Goal: Task Accomplishment & Management: Manage account settings

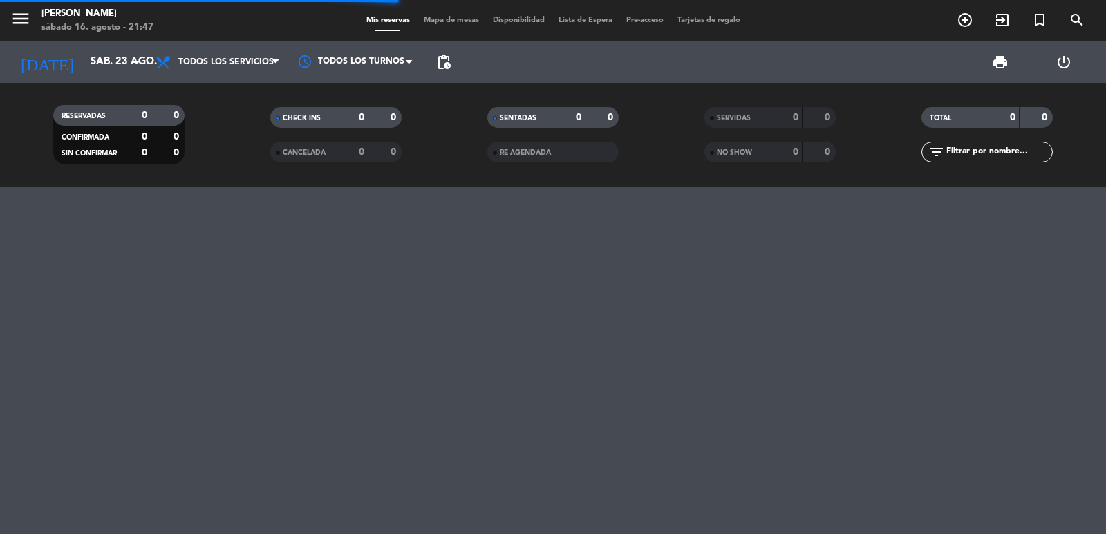
click at [999, 153] on input "text" at bounding box center [998, 151] width 107 height 15
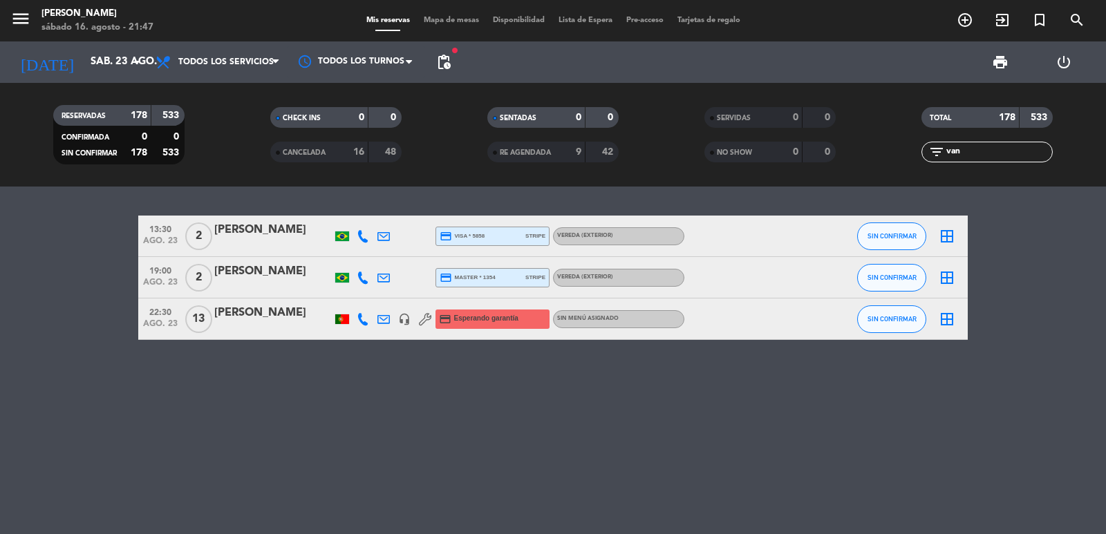
type input "van"
click at [297, 324] on div at bounding box center [273, 328] width 118 height 11
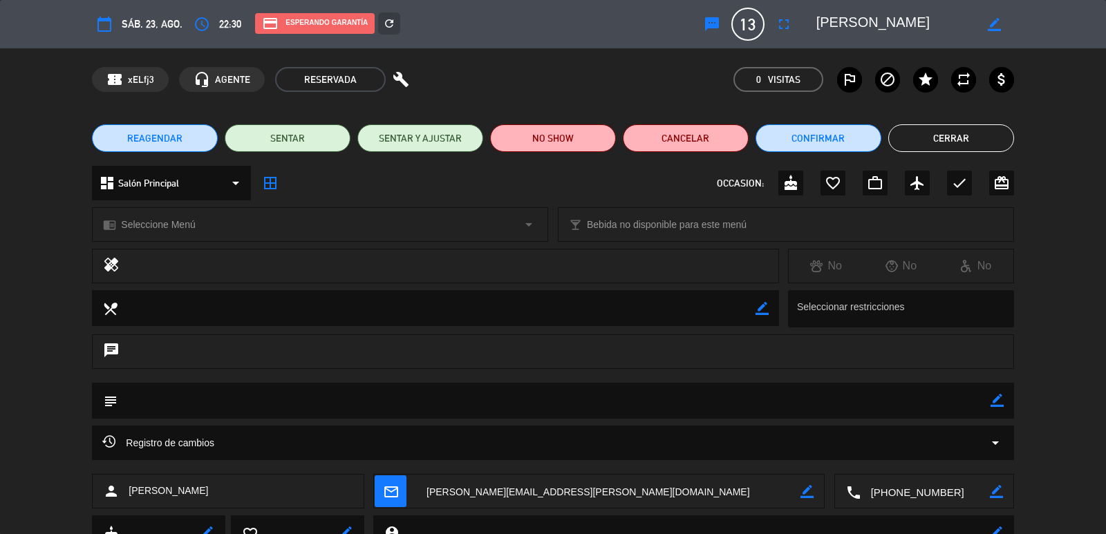
click at [208, 189] on div "dashboard Salón Principal arrow_drop_down" at bounding box center [171, 183] width 159 height 35
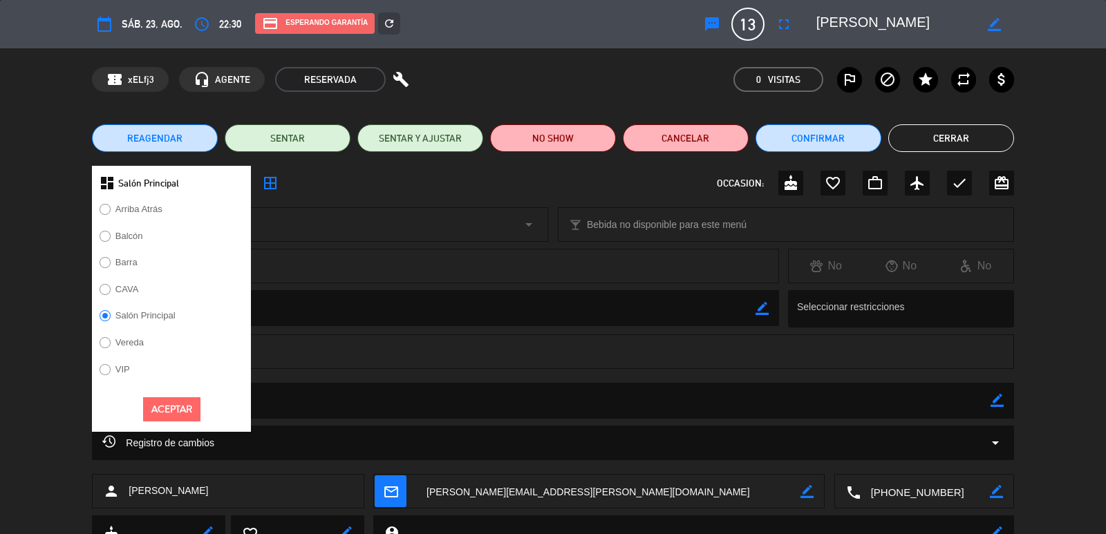
click at [140, 339] on label "Vereda" at bounding box center [129, 342] width 28 height 9
click at [170, 415] on button "Aceptar" at bounding box center [171, 410] width 57 height 24
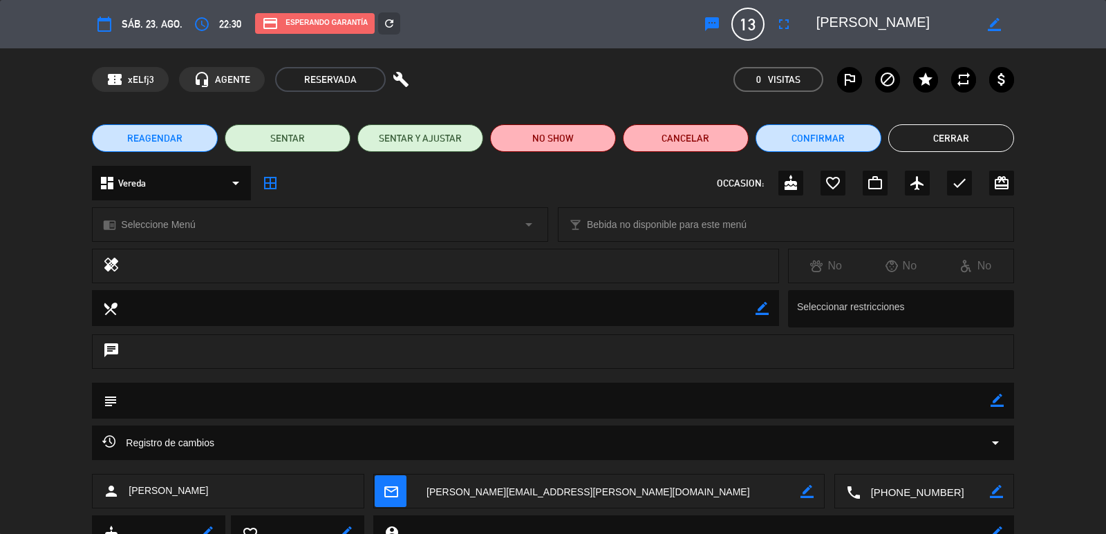
click at [172, 230] on span "Seleccione Menú" at bounding box center [158, 225] width 74 height 16
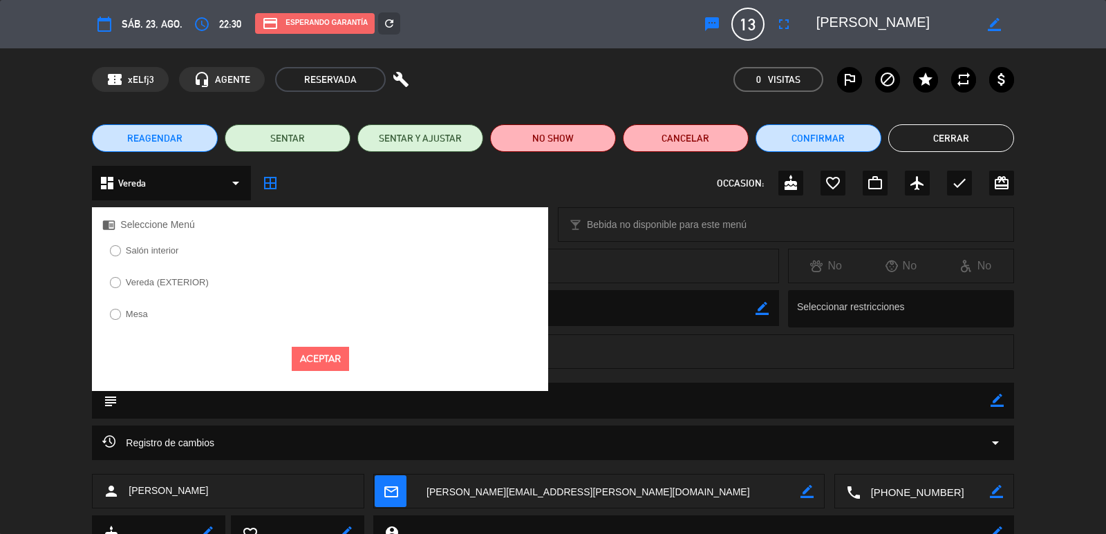
click at [185, 281] on label "Vereda (EXTERIOR)" at bounding box center [167, 282] width 83 height 9
click at [310, 362] on button "Aceptar" at bounding box center [320, 359] width 57 height 24
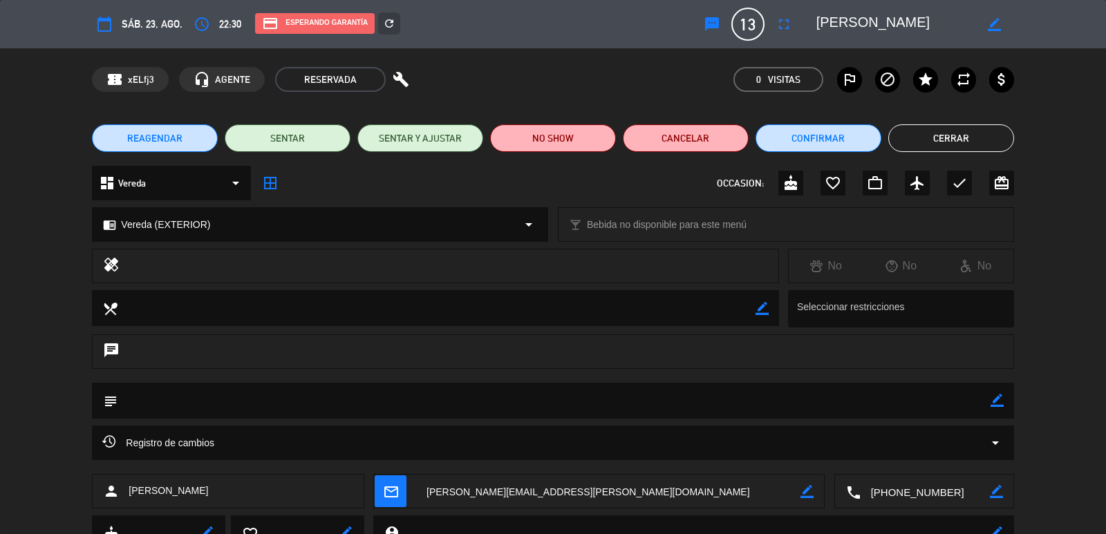
click at [921, 133] on button "Cerrar" at bounding box center [951, 138] width 126 height 28
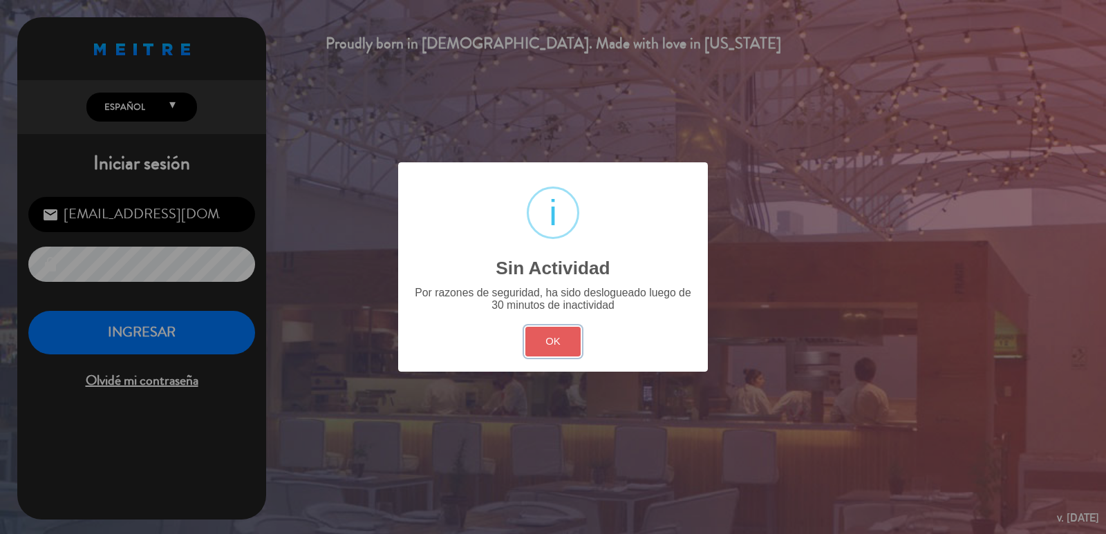
click at [552, 342] on button "OK" at bounding box center [553, 342] width 56 height 30
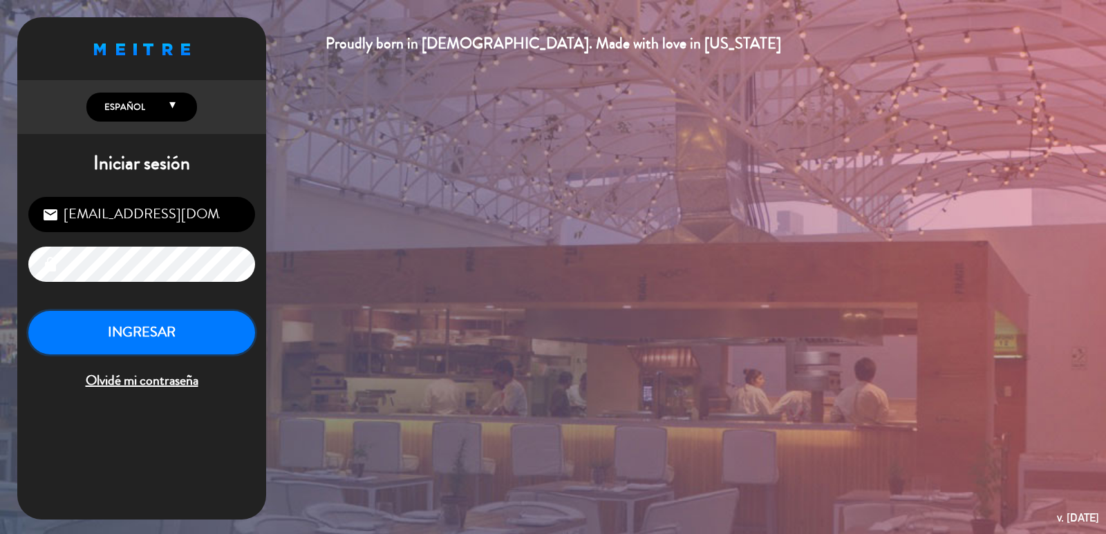
click at [215, 328] on button "INGRESAR" at bounding box center [141, 333] width 227 height 44
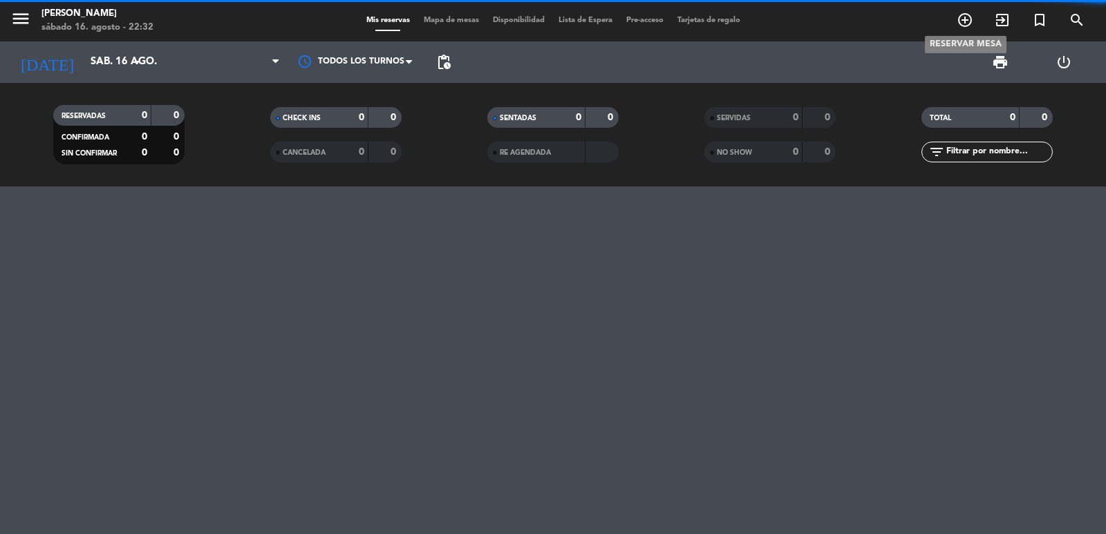
drag, startPoint x: 962, startPoint y: 17, endPoint x: 892, endPoint y: 41, distance: 74.6
click at [963, 18] on icon "add_circle_outline" at bounding box center [965, 20] width 17 height 17
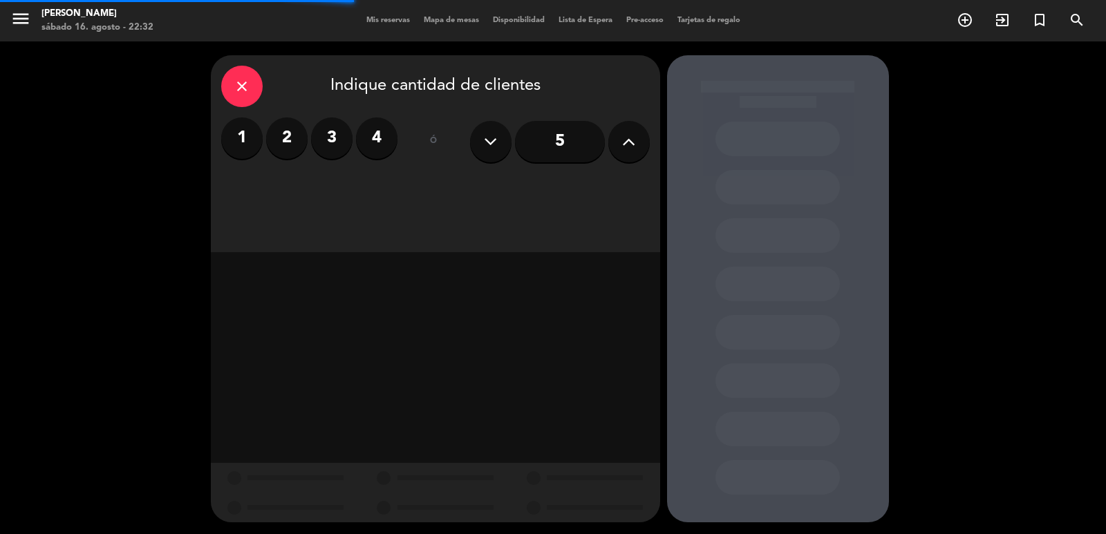
click at [336, 147] on label "3" at bounding box center [331, 138] width 41 height 41
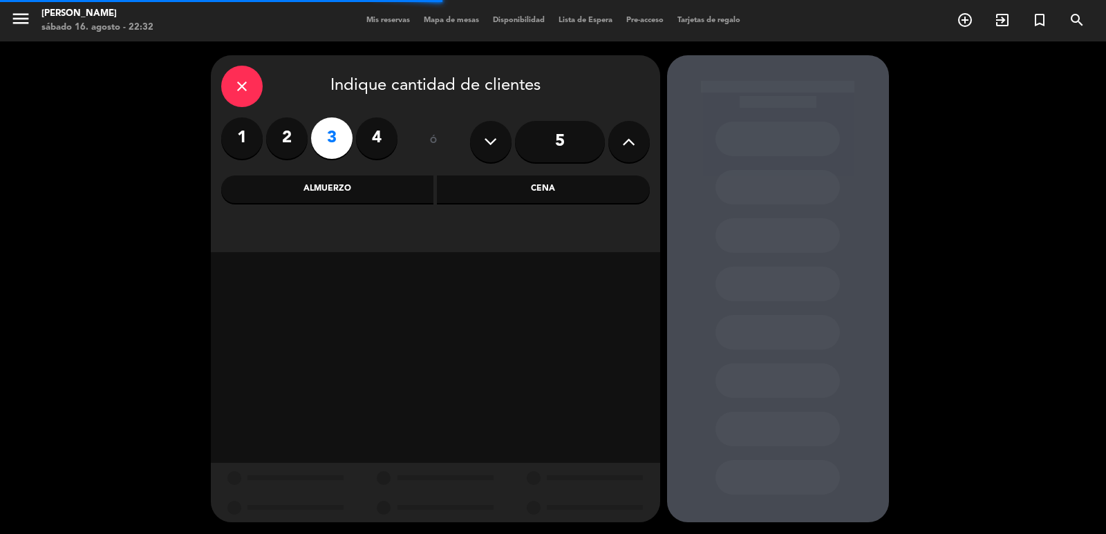
click at [524, 194] on div "Cena" at bounding box center [543, 190] width 213 height 28
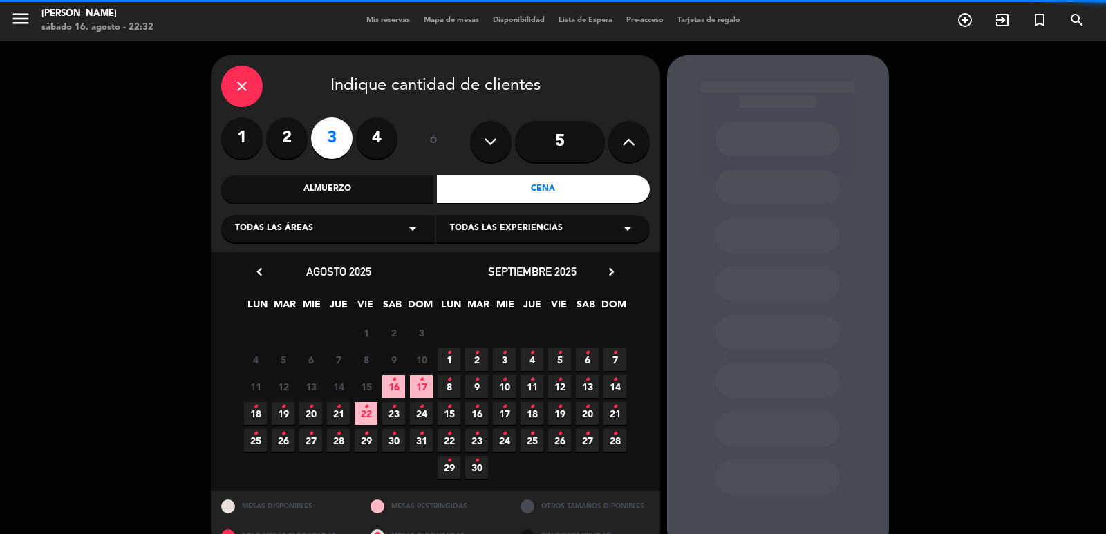
click at [251, 411] on span "18 •" at bounding box center [255, 413] width 23 height 23
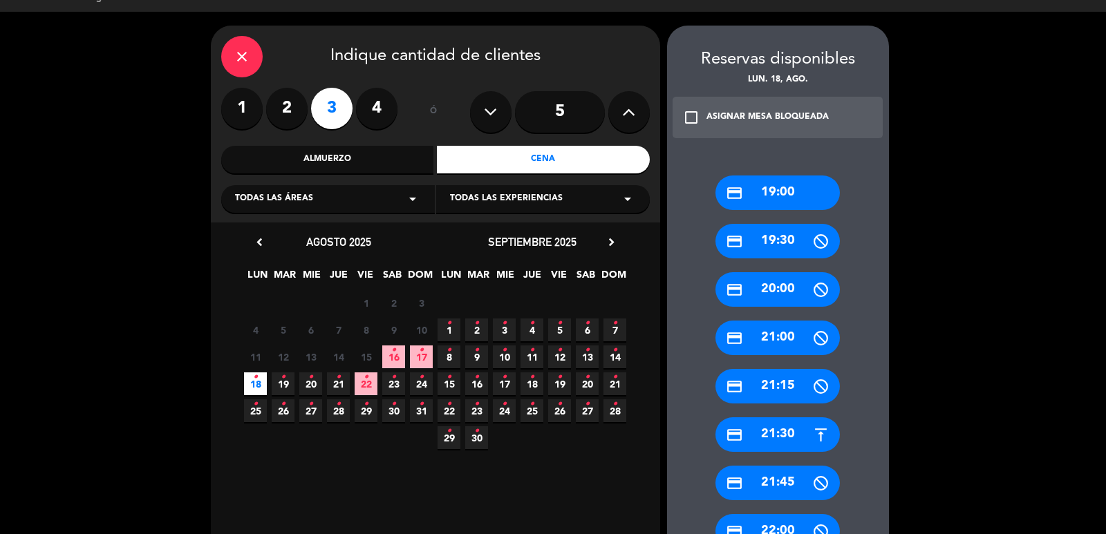
click at [377, 165] on div "Almuerzo" at bounding box center [327, 160] width 213 height 28
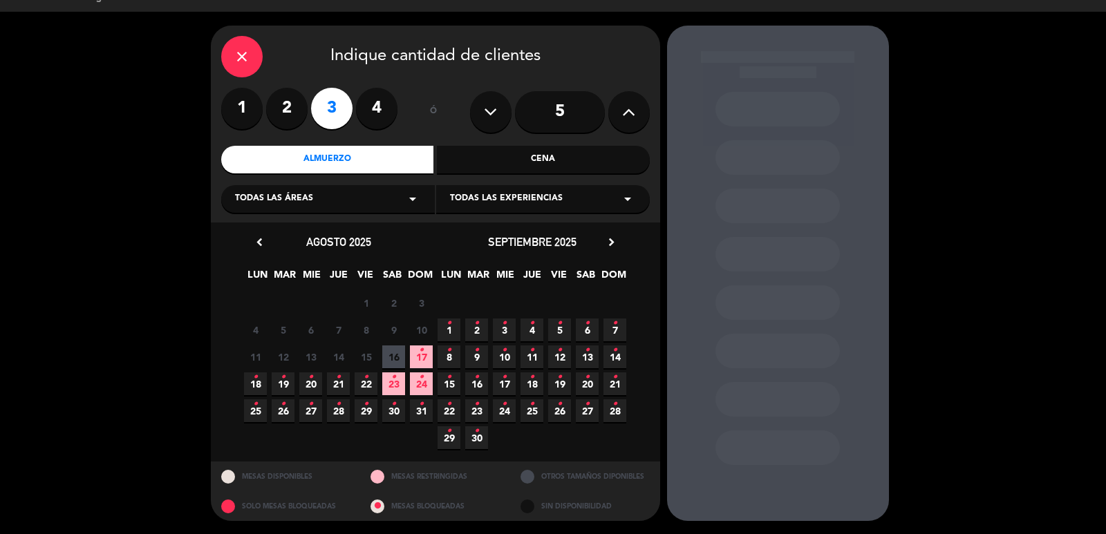
click at [257, 379] on icon "•" at bounding box center [255, 377] width 5 height 22
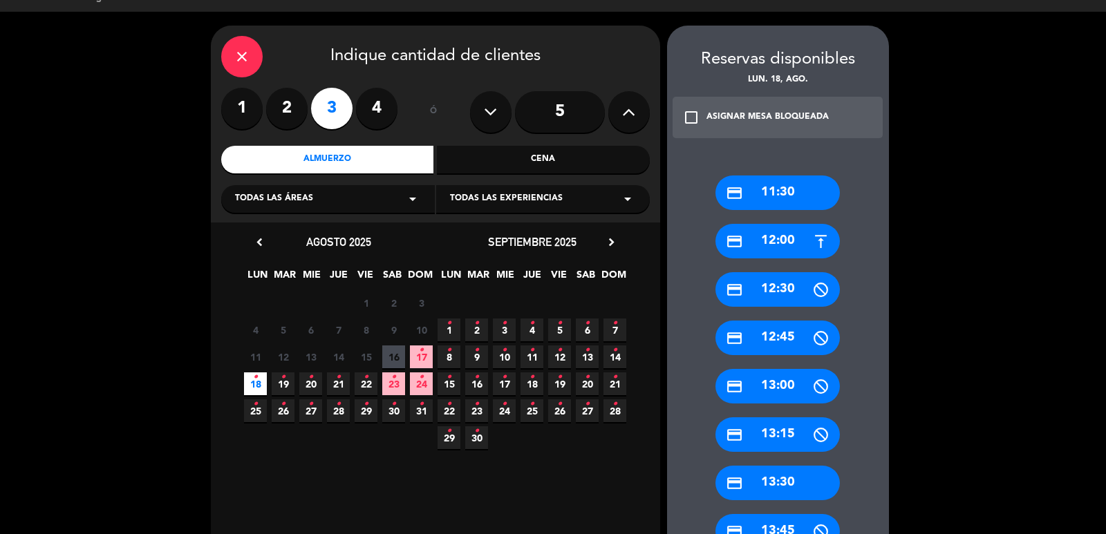
click at [768, 476] on div "credit_card 13:30" at bounding box center [778, 483] width 124 height 35
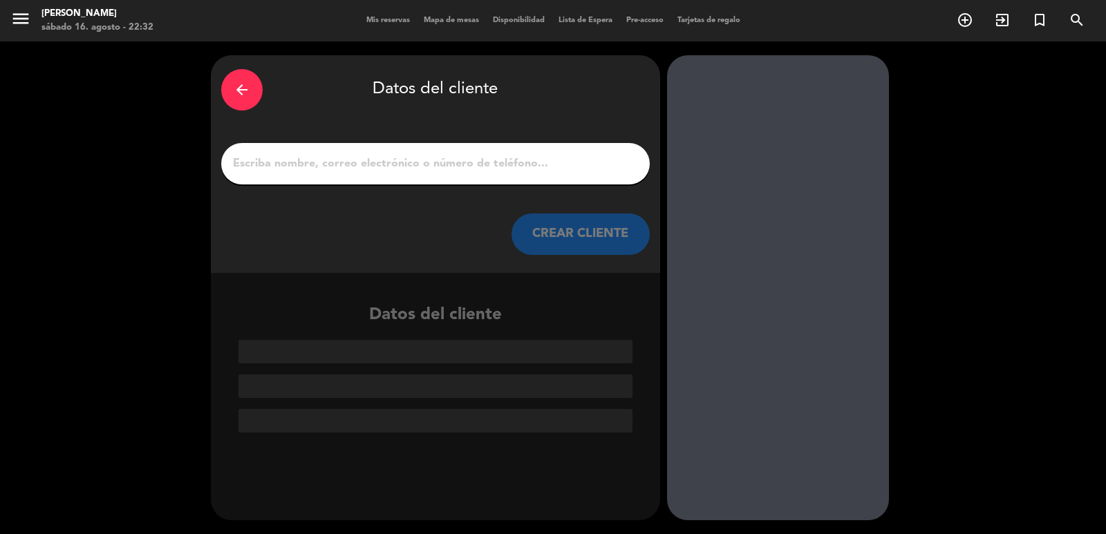
scroll to position [0, 0]
click at [588, 236] on button "CREAR CLIENTE" at bounding box center [581, 234] width 138 height 41
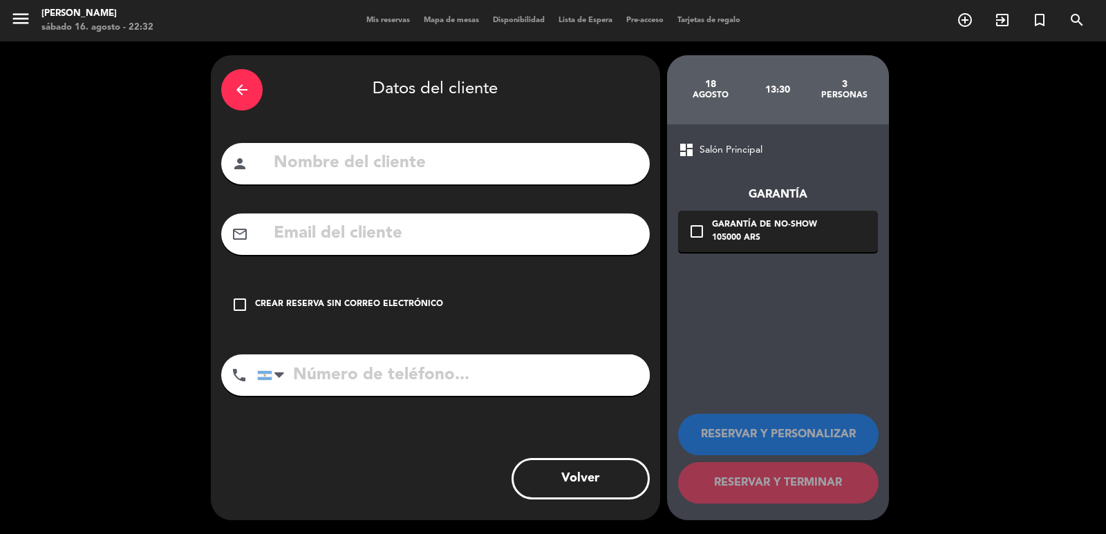
click at [544, 171] on input "text" at bounding box center [455, 163] width 367 height 28
type input "[PERSON_NAME]"
click at [359, 236] on input "text" at bounding box center [455, 234] width 367 height 28
click at [335, 369] on input "tel" at bounding box center [453, 375] width 393 height 41
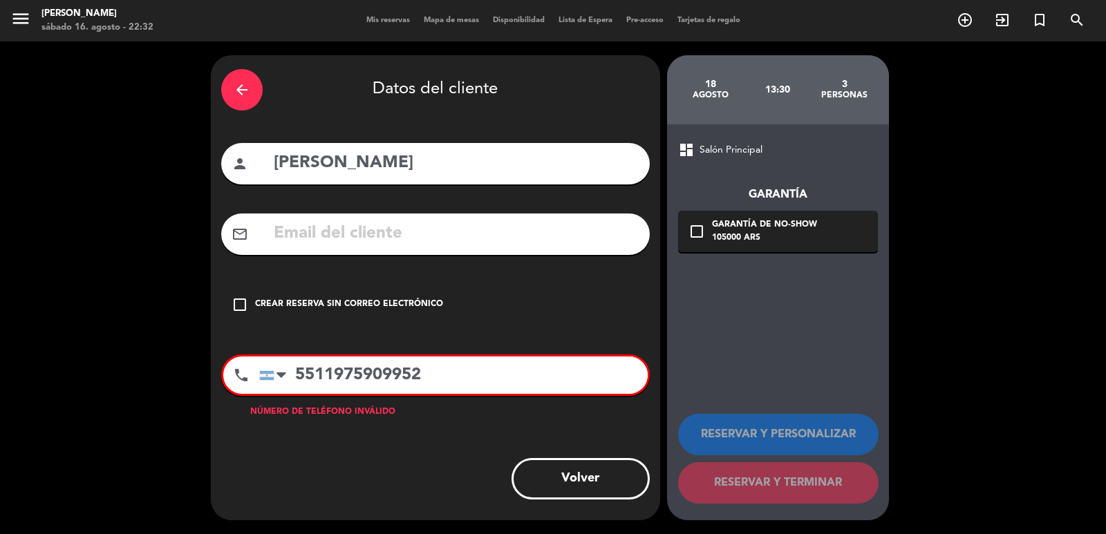
click at [301, 377] on input "5511975909952" at bounding box center [453, 375] width 389 height 37
click at [303, 377] on input "5511975909952" at bounding box center [453, 375] width 389 height 37
click at [297, 375] on input "5511975909952" at bounding box center [453, 375] width 389 height 37
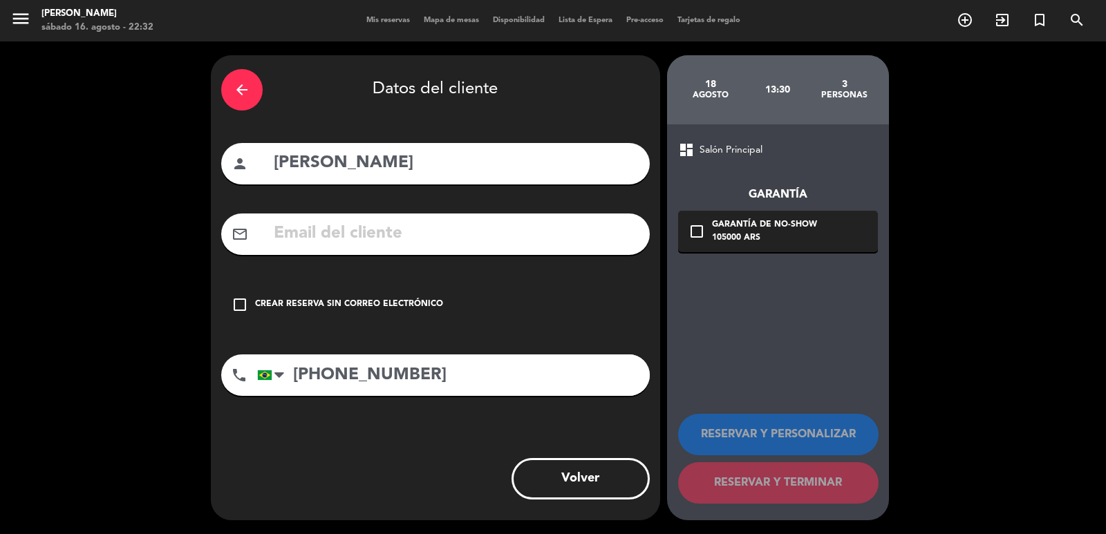
type input "[PHONE_NUMBER]"
click at [286, 241] on input "text" at bounding box center [455, 234] width 367 height 28
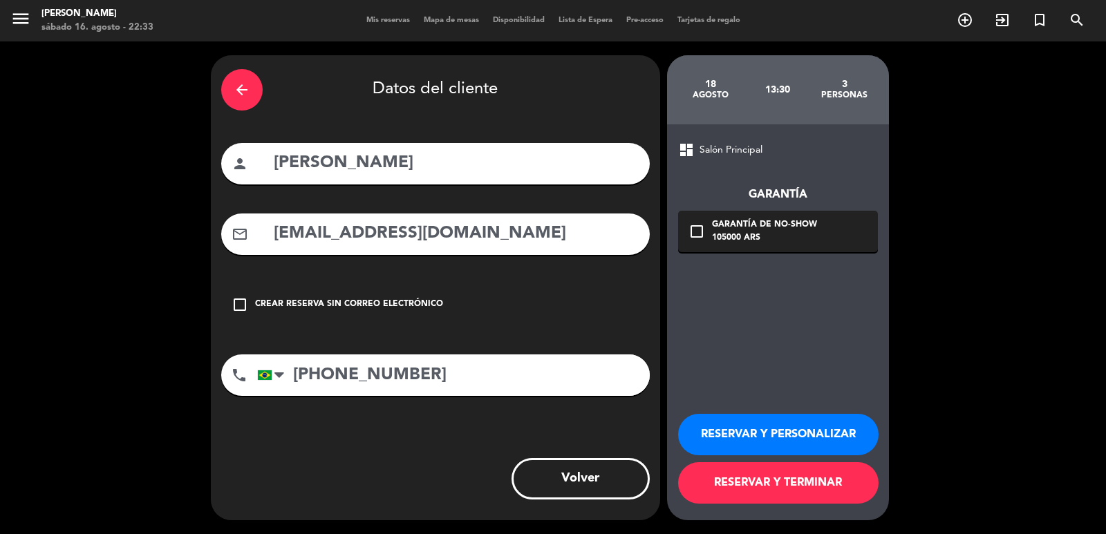
type input "[EMAIL_ADDRESS][DOMAIN_NAME]"
click at [841, 227] on div "check_box_outline_blank Garantía de no-show 105000 ARS" at bounding box center [778, 231] width 200 height 41
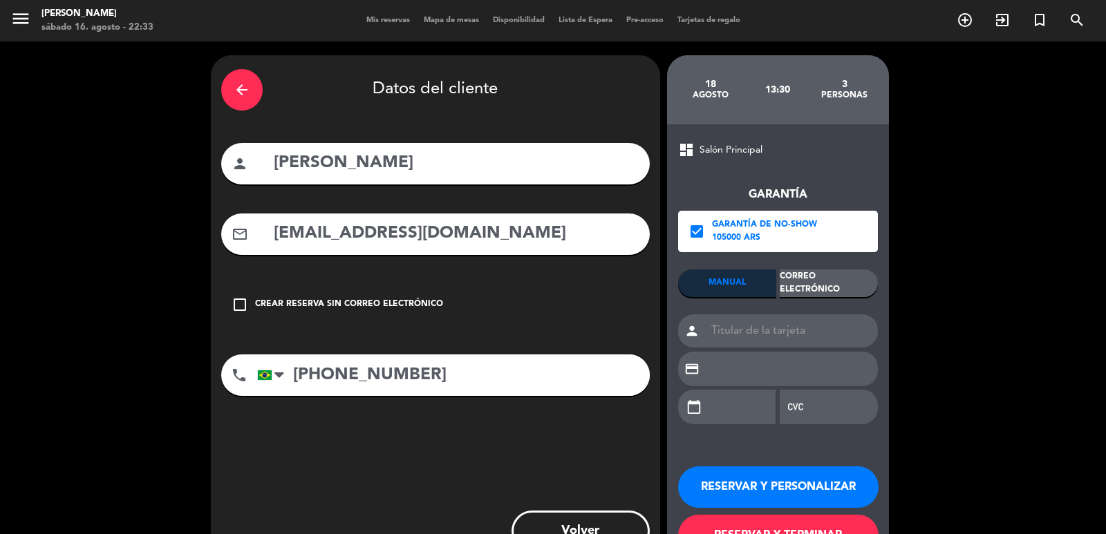
click at [854, 274] on div "Correo Electrónico" at bounding box center [829, 284] width 98 height 28
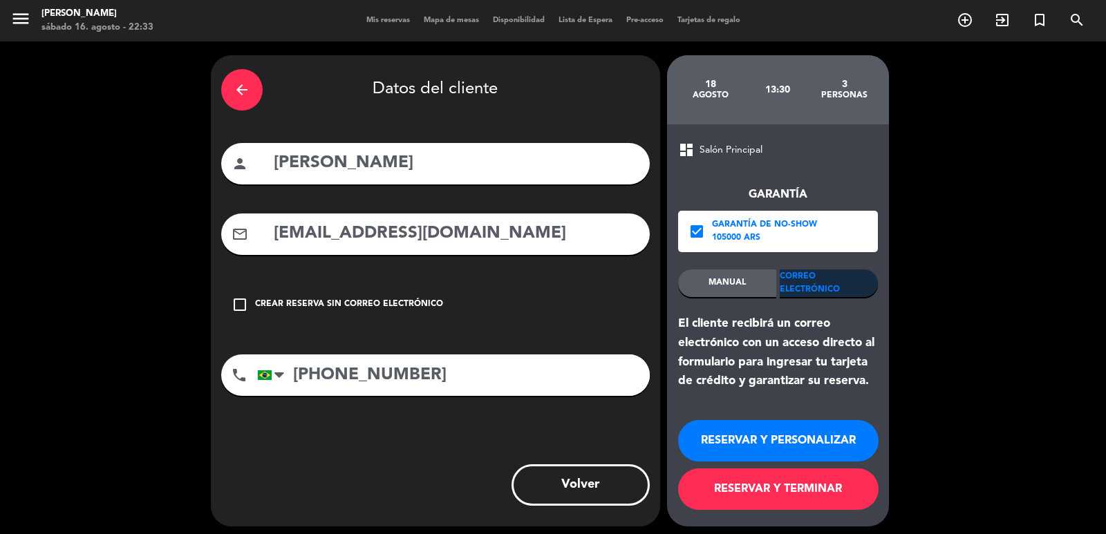
click at [768, 438] on button "RESERVAR Y PERSONALIZAR" at bounding box center [778, 440] width 200 height 41
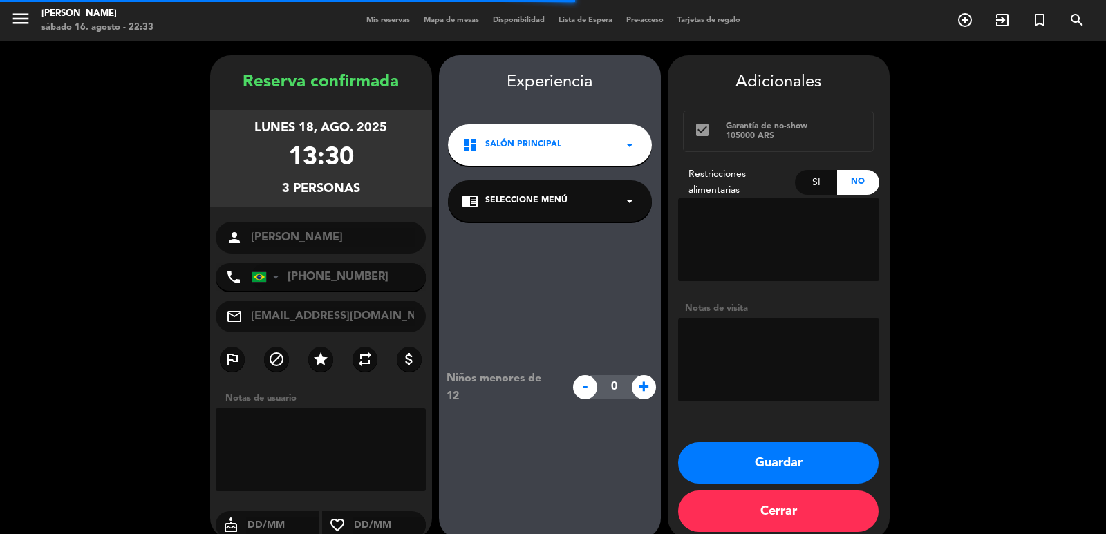
scroll to position [19, 0]
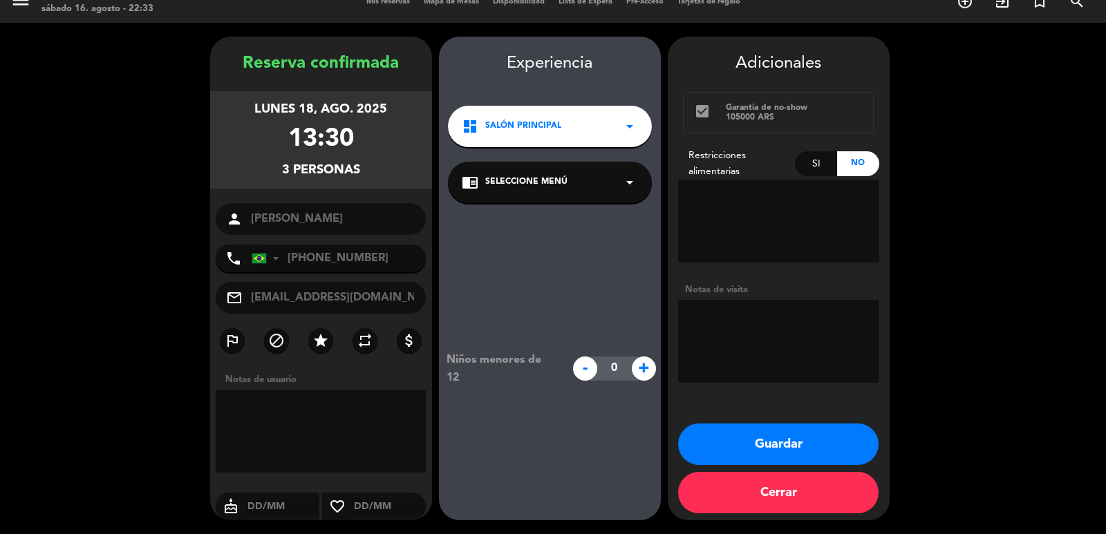
drag, startPoint x: 277, startPoint y: 107, endPoint x: 382, endPoint y: 154, distance: 115.8
click at [382, 154] on div "lunes 18, ago. 2025 13:30 3 personas" at bounding box center [321, 139] width 222 height 97
click at [310, 155] on div "13:30" at bounding box center [321, 140] width 66 height 41
click at [327, 179] on div "3 personas" at bounding box center [321, 170] width 78 height 20
click at [709, 447] on button "Guardar" at bounding box center [778, 444] width 200 height 41
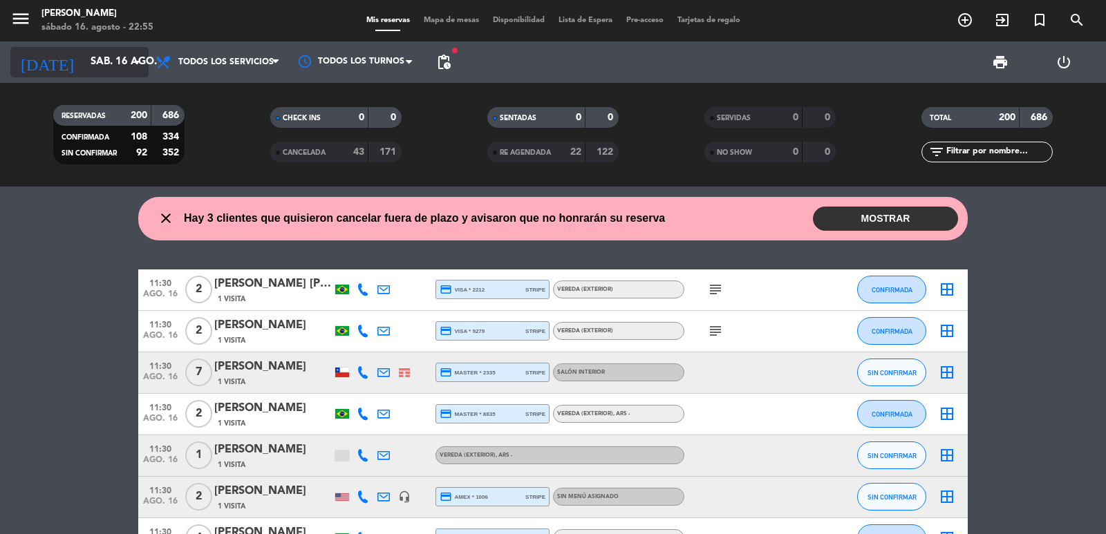
click at [84, 61] on input "sáb. 16 ago." at bounding box center [150, 62] width 133 height 26
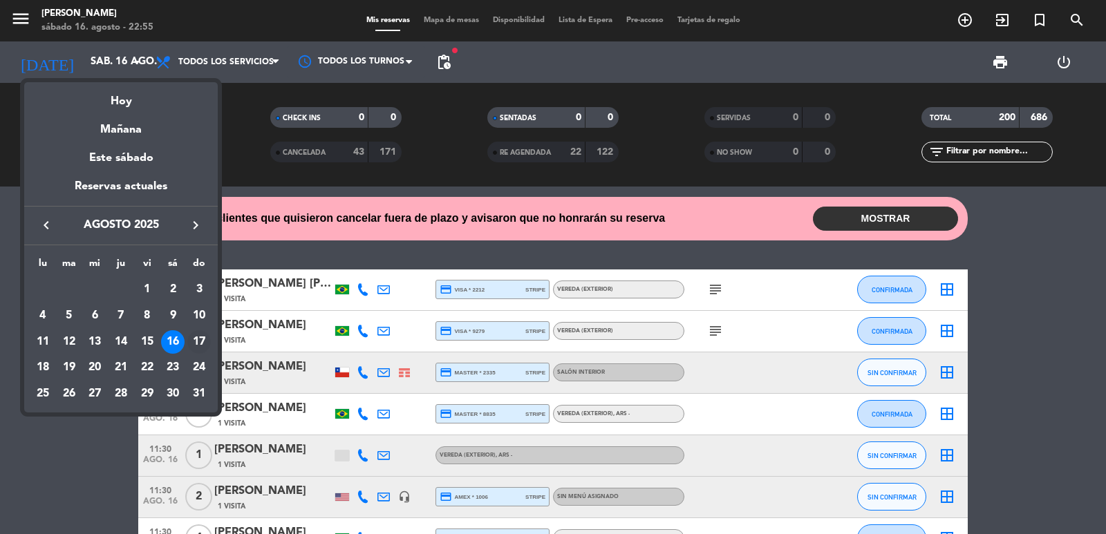
click at [194, 346] on div "17" at bounding box center [199, 342] width 24 height 24
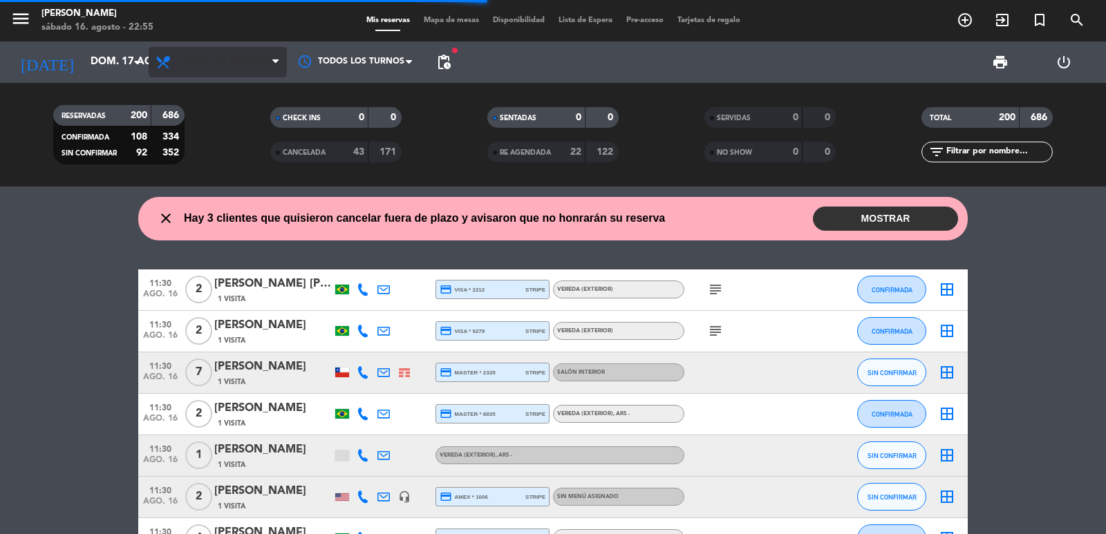
click at [241, 71] on span "Todos los servicios" at bounding box center [218, 62] width 138 height 30
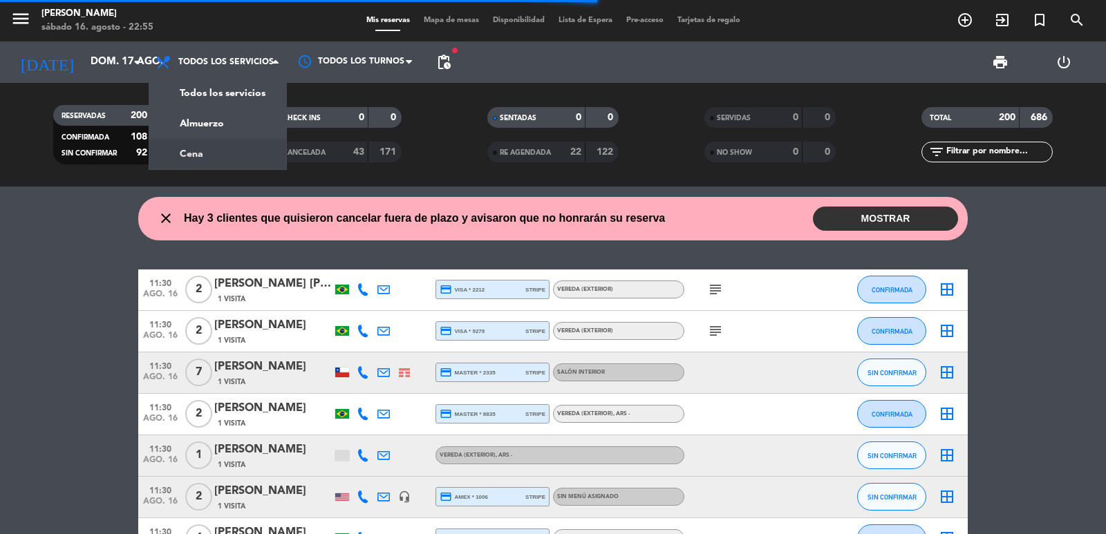
click at [223, 162] on div "menu [PERSON_NAME] 16. [PERSON_NAME] - 22:55 Mis reservas Mapa de mesas Disponi…" at bounding box center [553, 93] width 1106 height 187
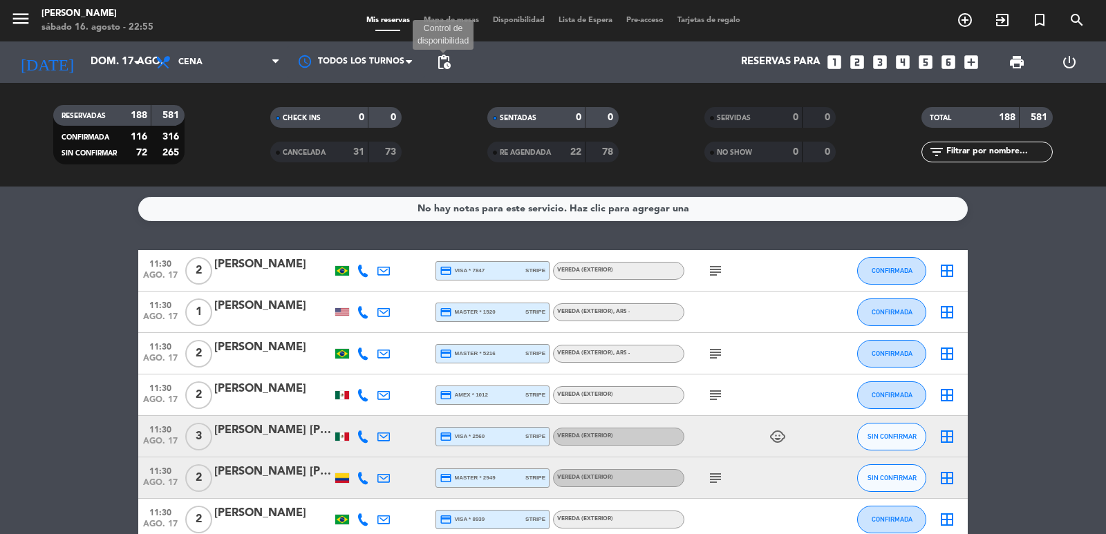
click at [437, 58] on span "pending_actions" at bounding box center [444, 62] width 17 height 17
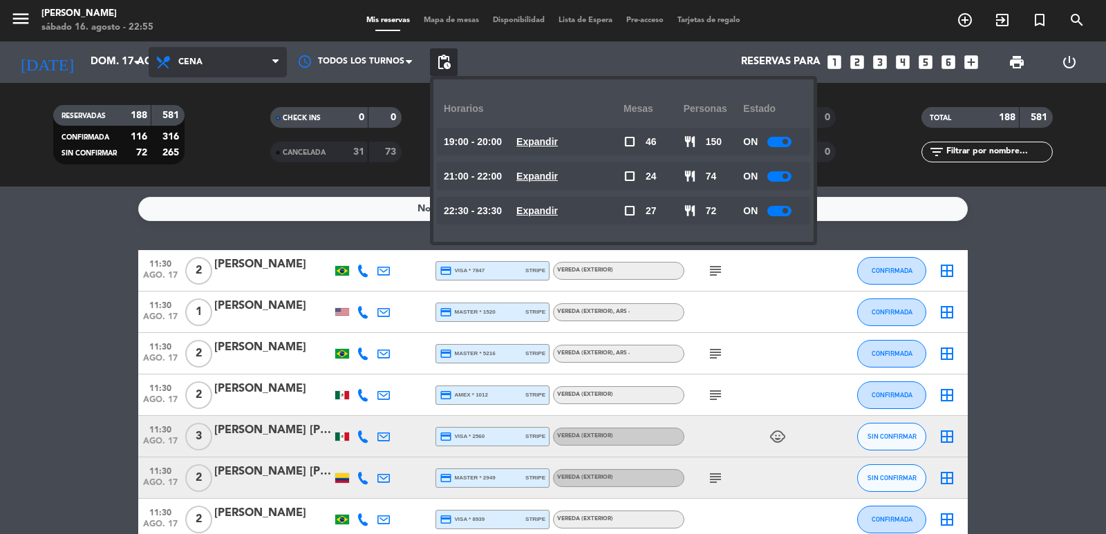
click at [214, 57] on span "Cena" at bounding box center [218, 62] width 138 height 30
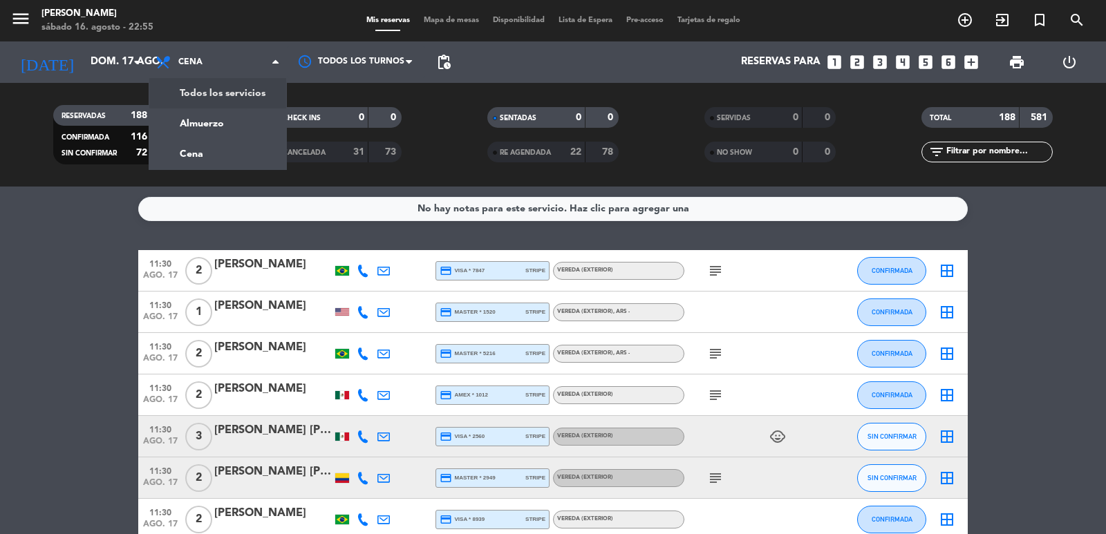
click at [232, 145] on div "menu [PERSON_NAME] 16. [PERSON_NAME] - 22:55 Mis reservas Mapa de mesas Disponi…" at bounding box center [553, 93] width 1106 height 187
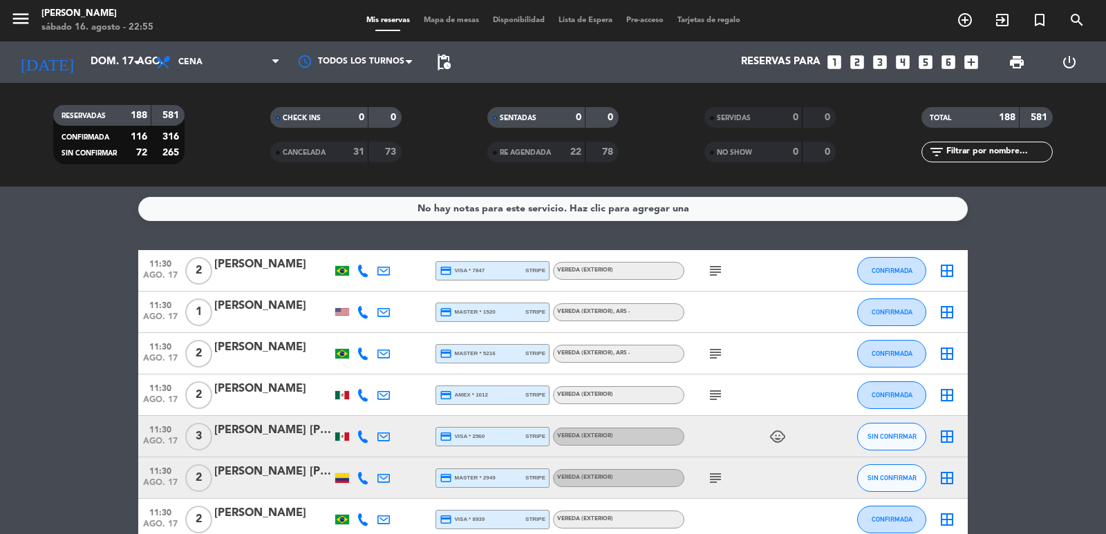
click at [438, 71] on span "pending_actions" at bounding box center [444, 62] width 28 height 28
click at [451, 59] on span "pending_actions" at bounding box center [444, 62] width 17 height 17
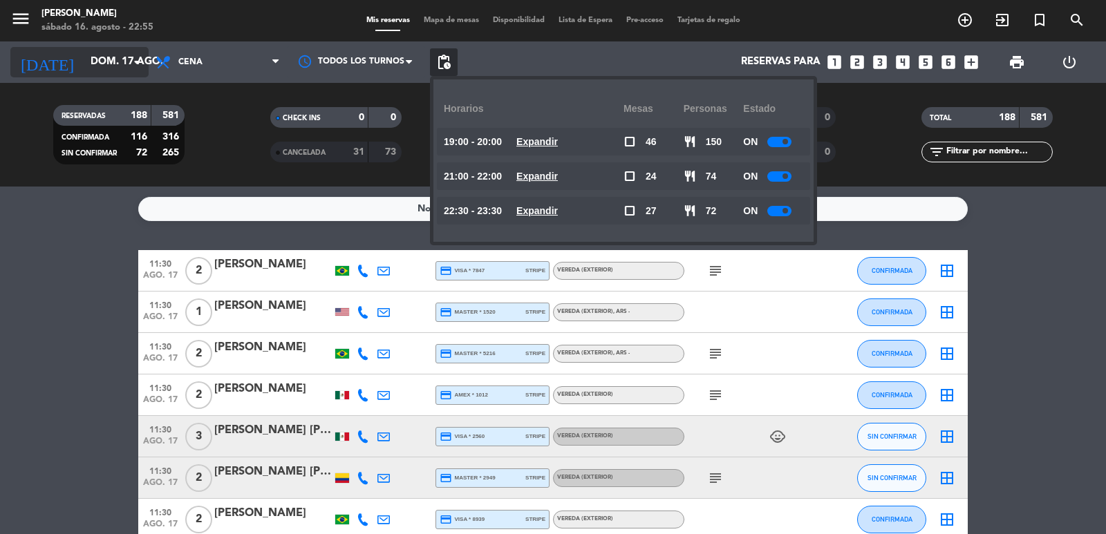
click at [84, 53] on input "dom. 17 ago." at bounding box center [150, 62] width 133 height 26
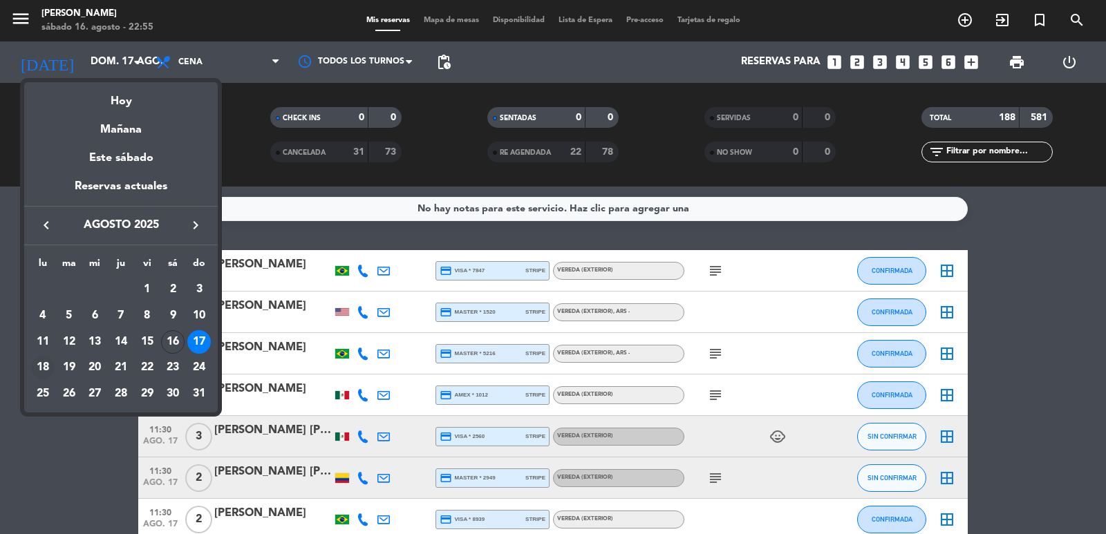
click at [40, 370] on div "18" at bounding box center [43, 368] width 24 height 24
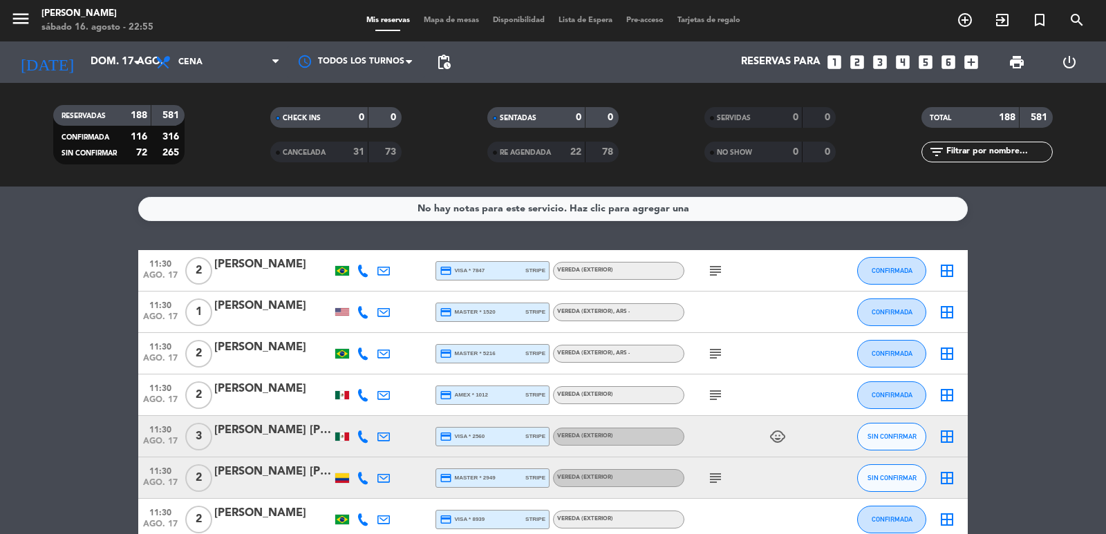
type input "lun. 18 ago."
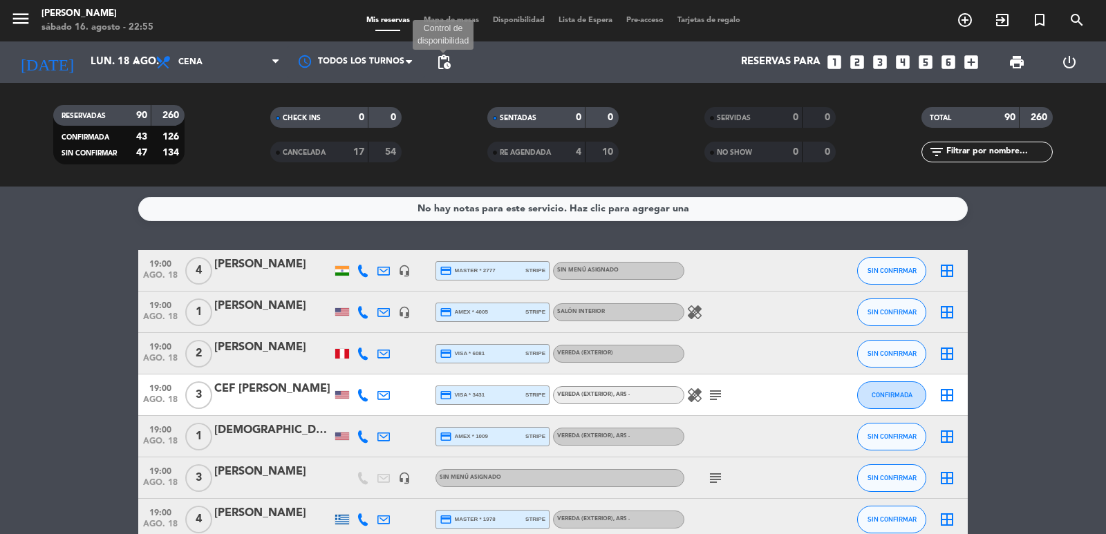
click at [448, 58] on span "pending_actions" at bounding box center [444, 62] width 17 height 17
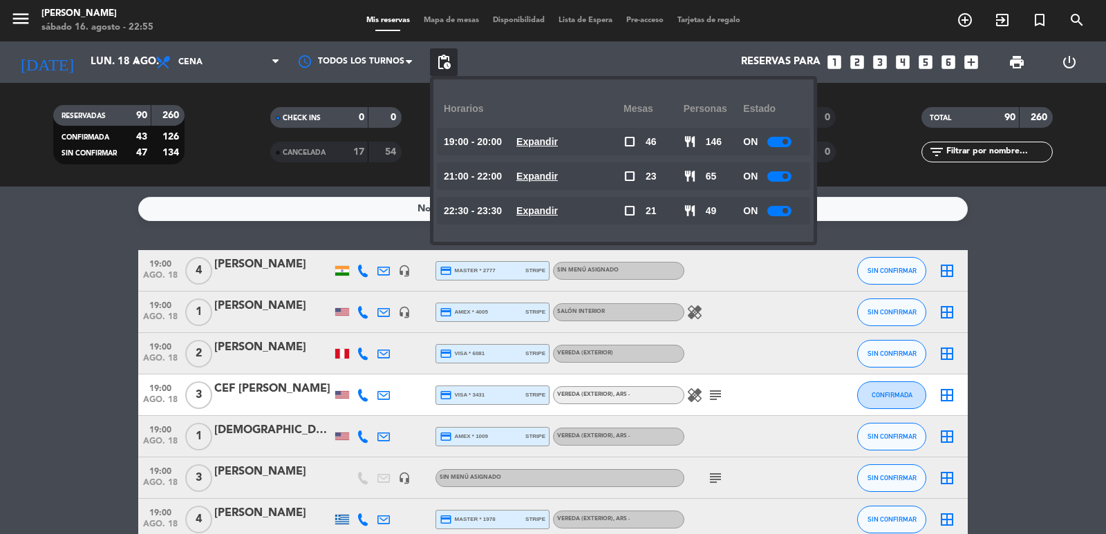
click at [448, 58] on span "pending_actions" at bounding box center [444, 62] width 17 height 17
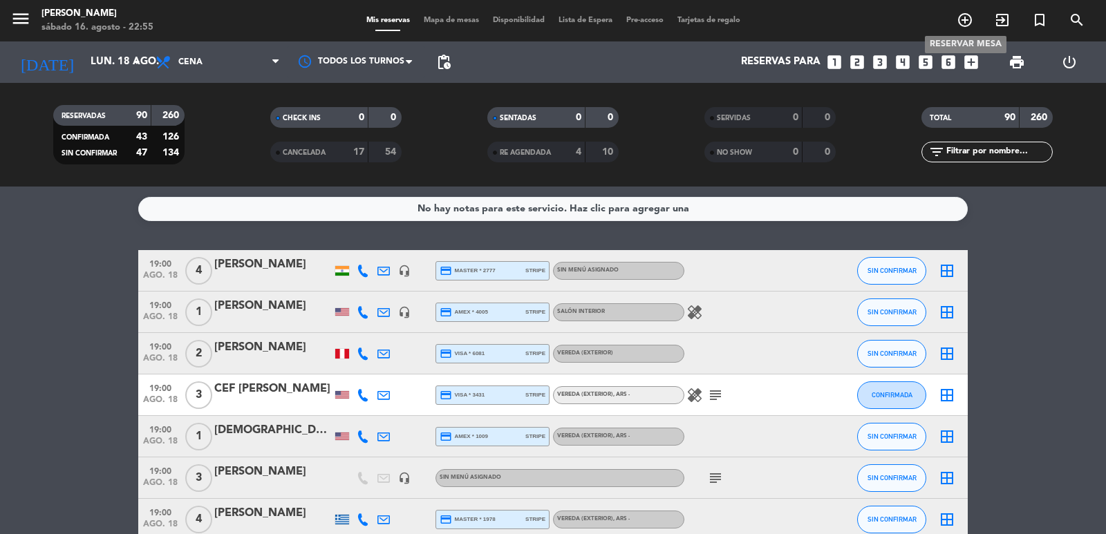
click at [969, 20] on icon "add_circle_outline" at bounding box center [965, 20] width 17 height 17
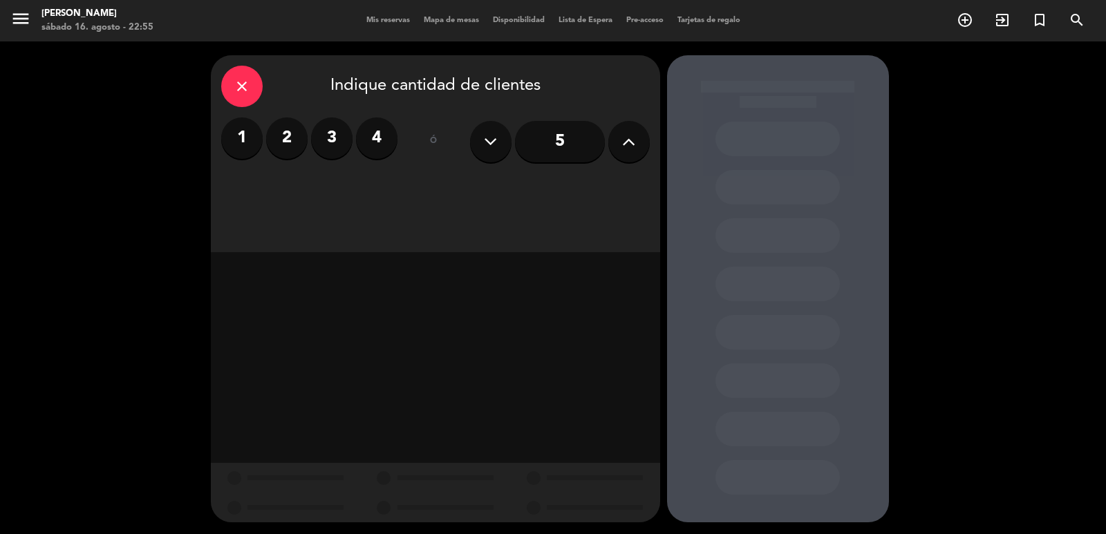
click at [391, 141] on label "4" at bounding box center [376, 138] width 41 height 41
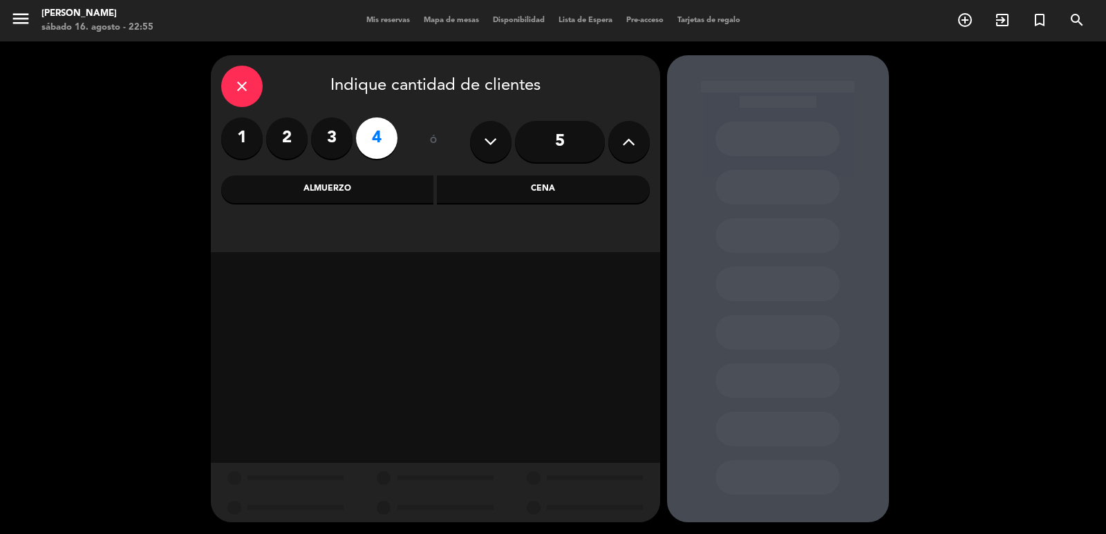
click at [508, 205] on div "close Indique cantidad de clientes 1 2 3 4 ó 5 Almuerzo Cena" at bounding box center [435, 153] width 449 height 197
click at [517, 169] on div "close Indique cantidad de clientes 1 2 3 4 ó 5 Almuerzo Cena" at bounding box center [435, 153] width 449 height 197
click at [507, 183] on div "Cena" at bounding box center [543, 190] width 213 height 28
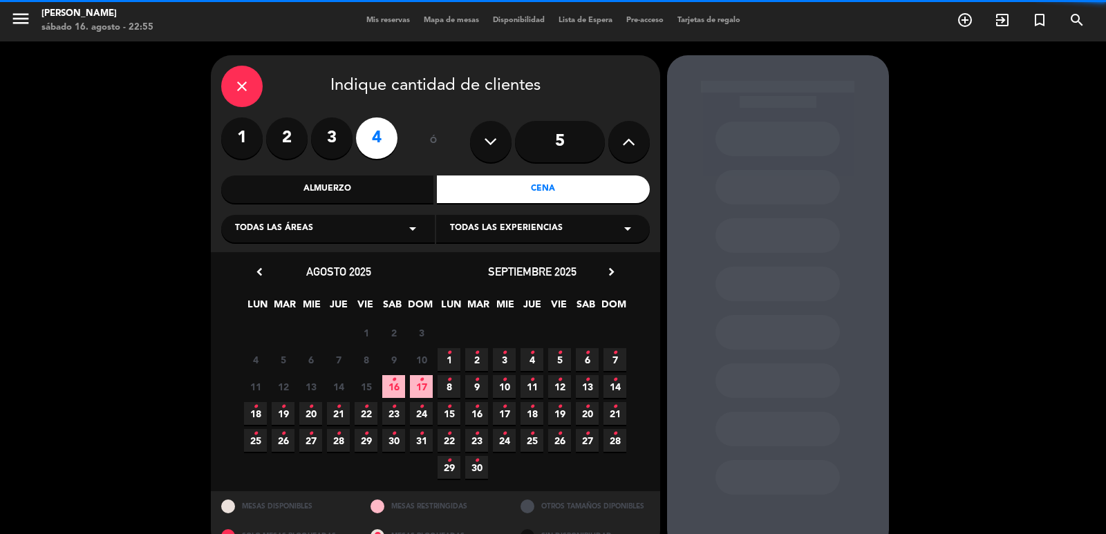
click at [401, 237] on div "Todas las áreas arrow_drop_down" at bounding box center [328, 229] width 214 height 28
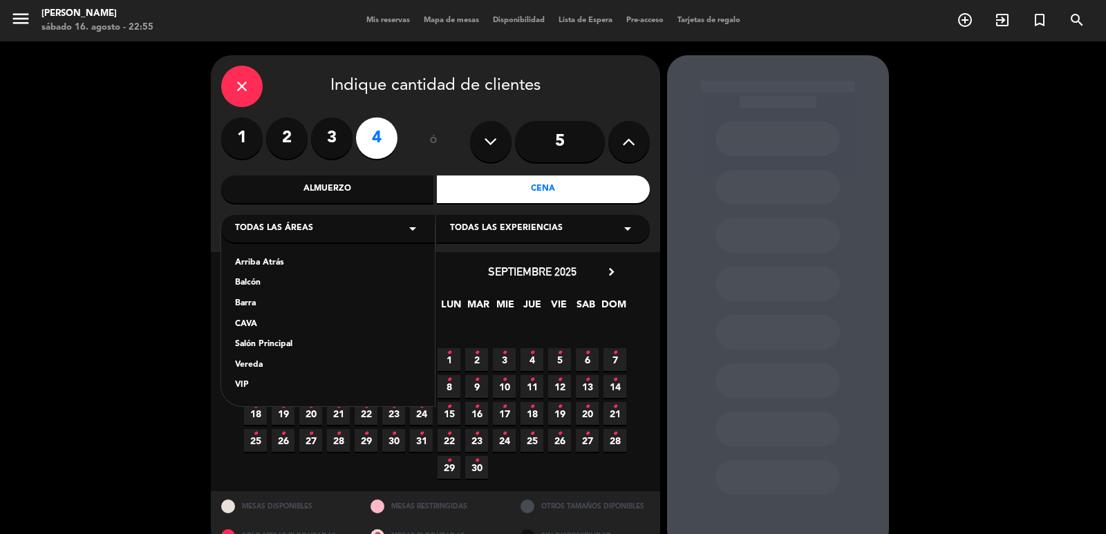
click at [325, 342] on div "Salón Principal" at bounding box center [328, 345] width 186 height 14
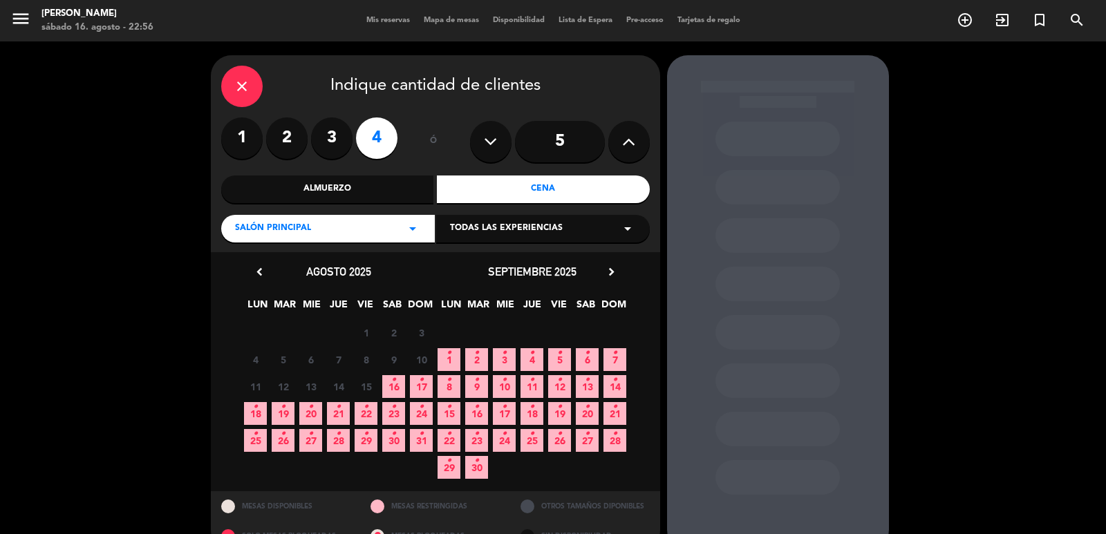
click at [252, 407] on span "18 •" at bounding box center [255, 413] width 23 height 23
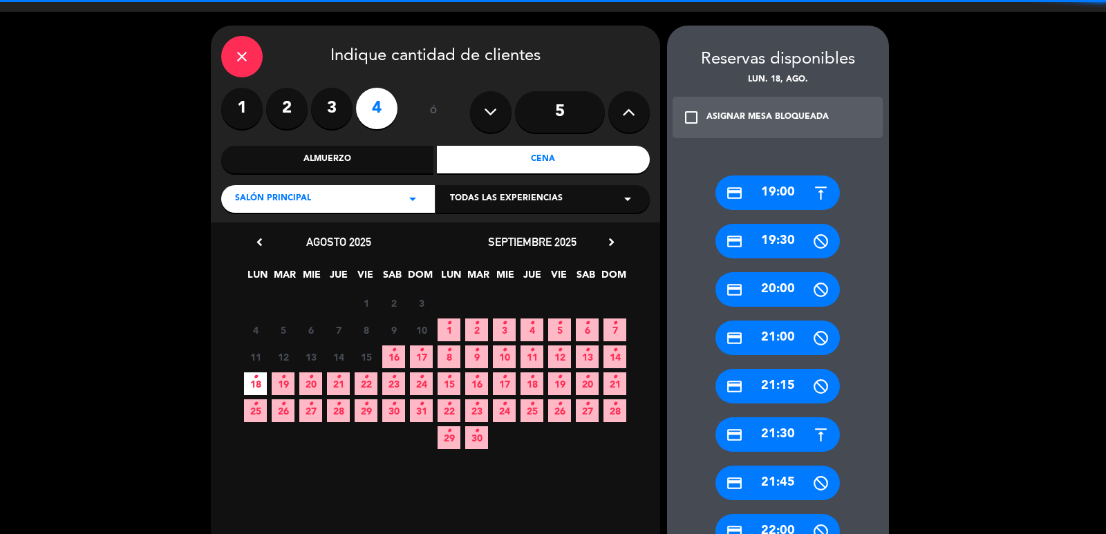
click at [801, 183] on div "credit_card 19:00" at bounding box center [778, 193] width 124 height 35
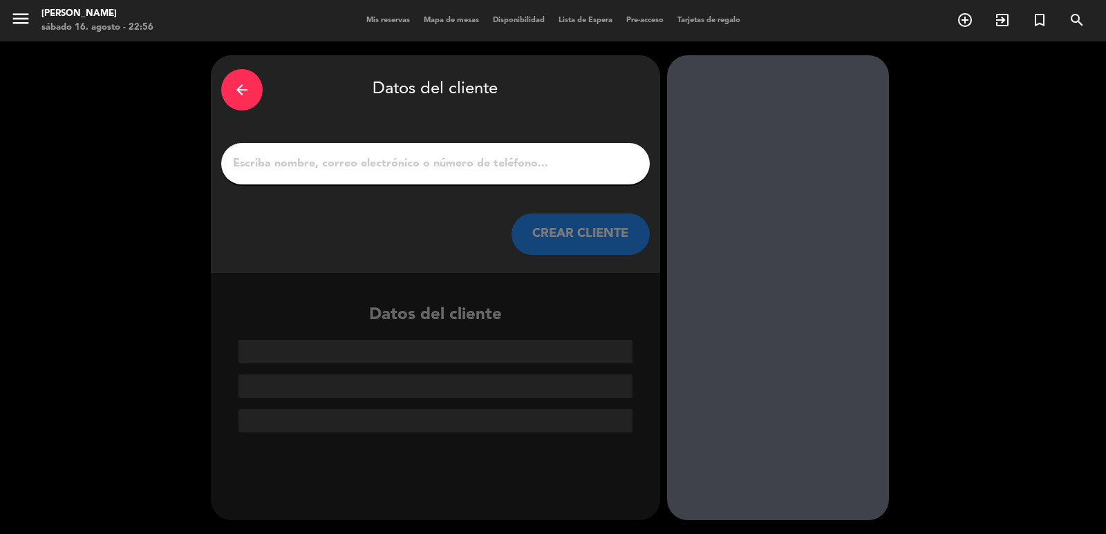
click at [518, 163] on input "1" at bounding box center [436, 163] width 408 height 19
paste input "[PERSON_NAME]"
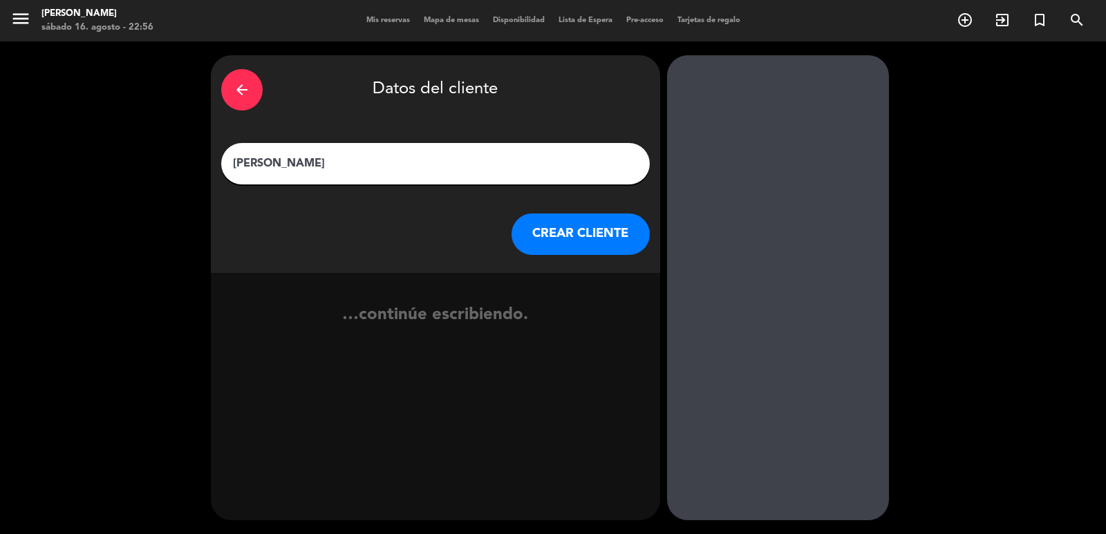
type input "[PERSON_NAME]"
click at [562, 234] on button "CREAR CLIENTE" at bounding box center [581, 234] width 138 height 41
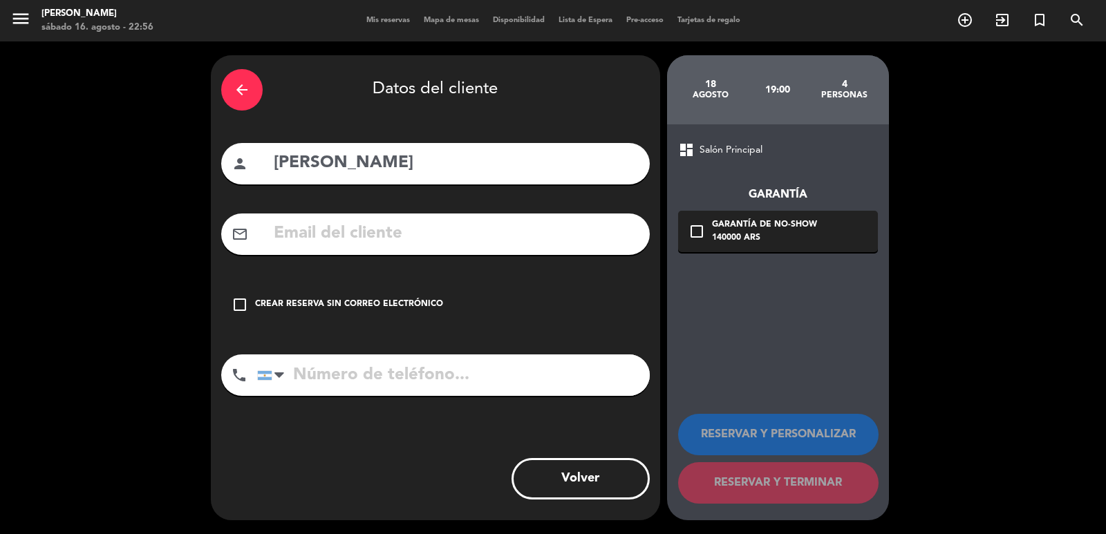
click at [362, 296] on div "check_box_outline_blank Crear reserva sin correo electrónico" at bounding box center [435, 304] width 429 height 41
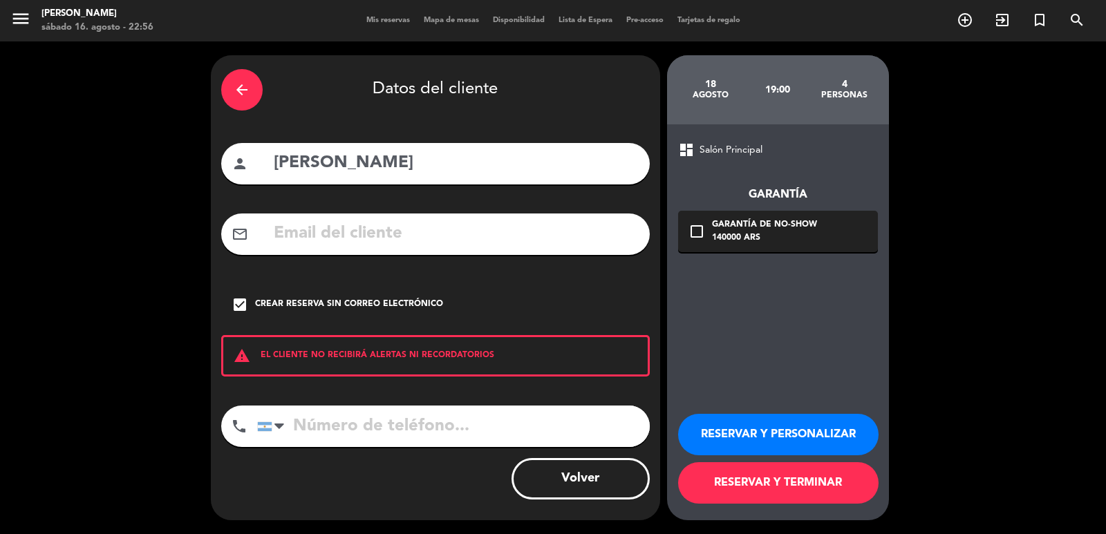
click at [774, 476] on button "RESERVAR Y TERMINAR" at bounding box center [778, 483] width 200 height 41
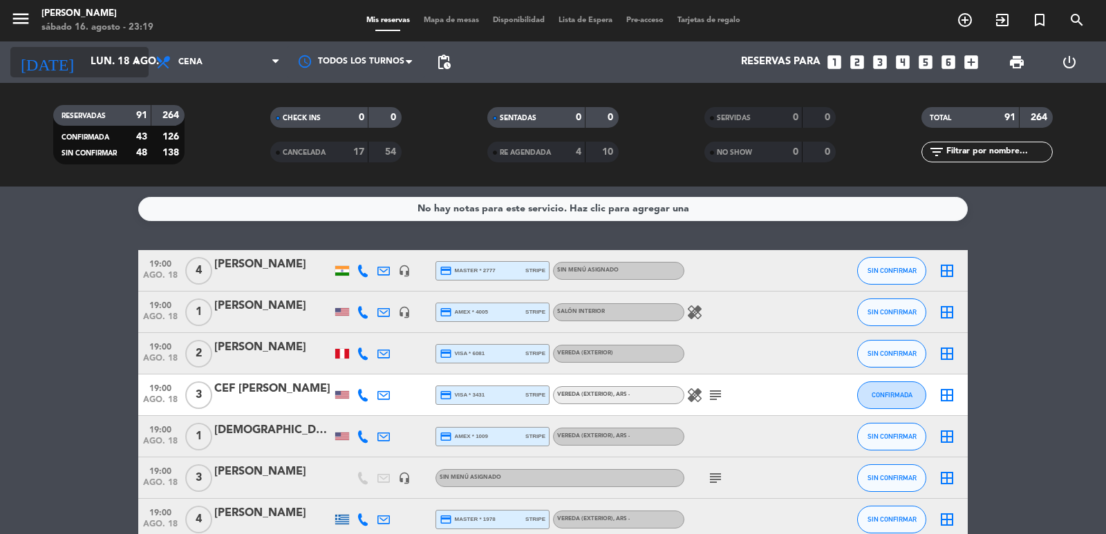
click at [127, 73] on input "lun. 18 ago." at bounding box center [150, 62] width 133 height 26
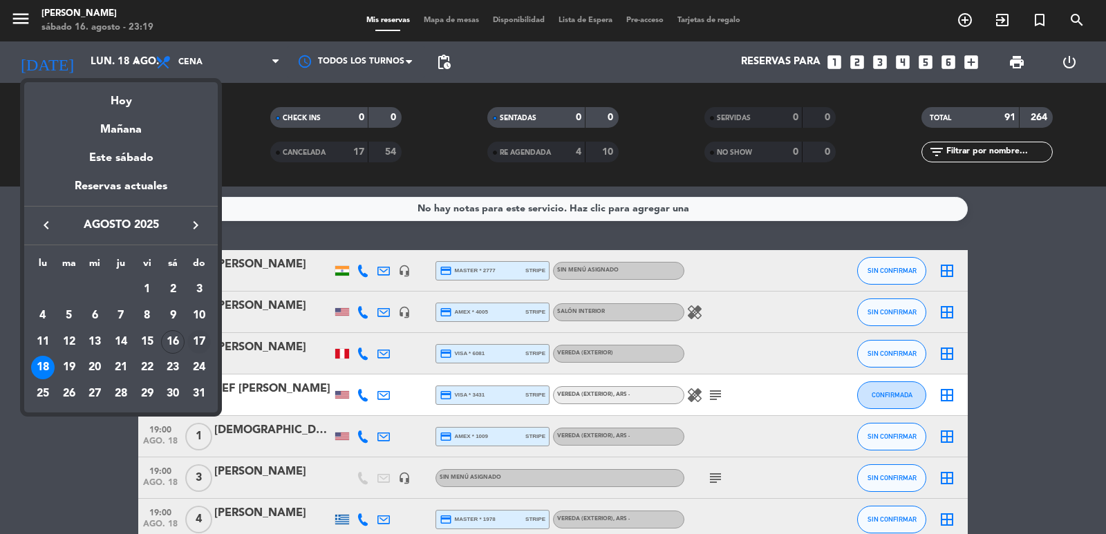
click at [191, 345] on div "17" at bounding box center [199, 342] width 24 height 24
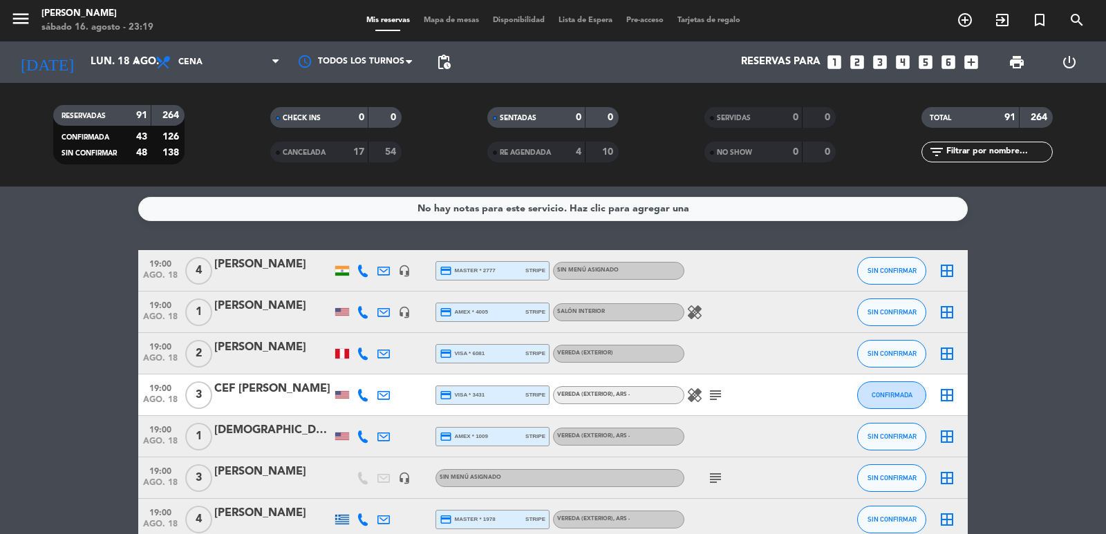
type input "dom. 17 ago."
click at [435, 64] on span "pending_actions" at bounding box center [444, 62] width 28 height 28
click at [442, 71] on span "pending_actions" at bounding box center [444, 62] width 28 height 28
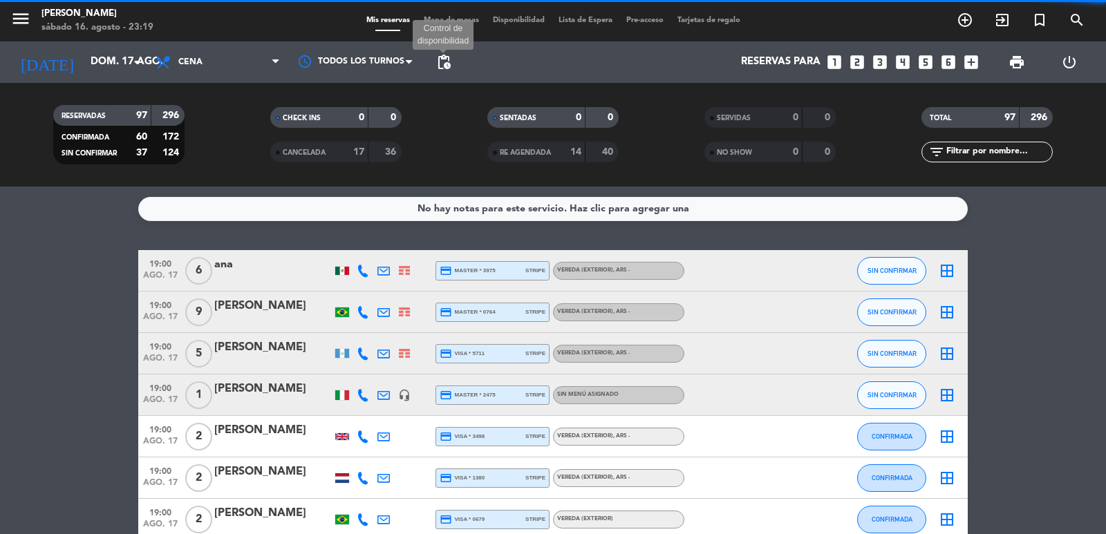
click at [444, 66] on span "pending_actions" at bounding box center [444, 62] width 17 height 17
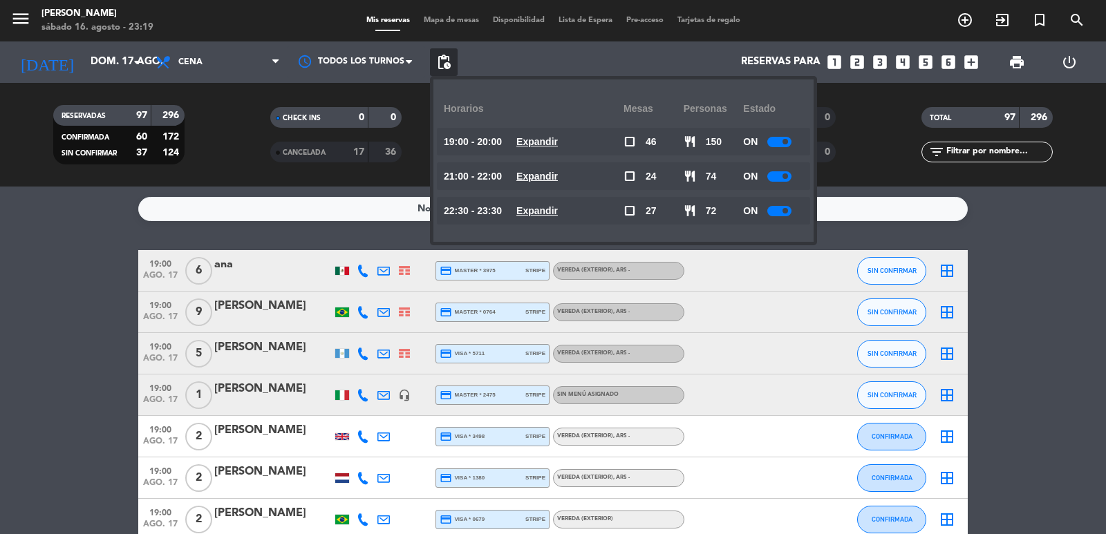
click at [859, 62] on icon "looks_two" at bounding box center [857, 62] width 18 height 18
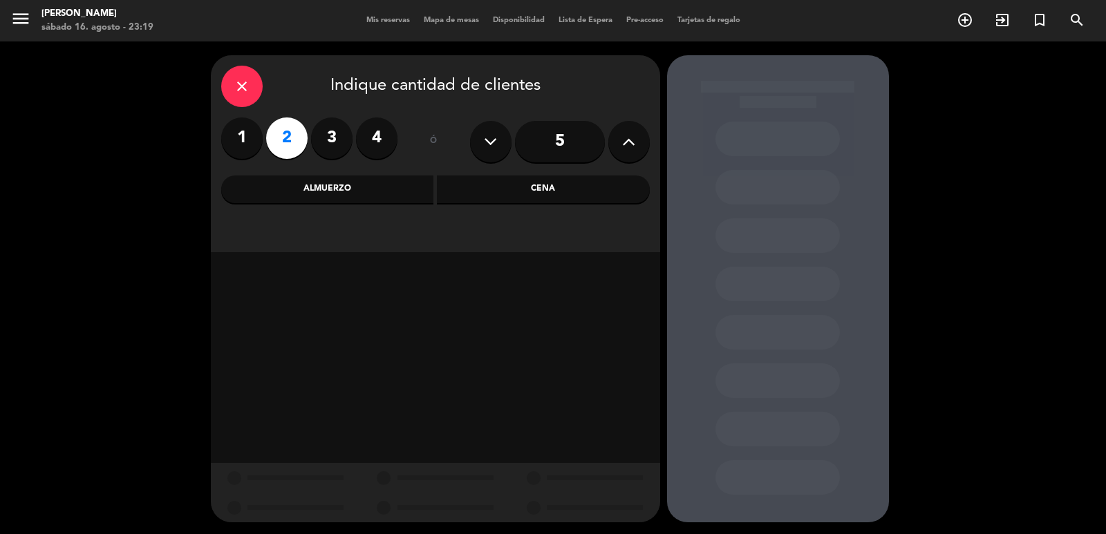
click at [480, 186] on div "Cena" at bounding box center [543, 190] width 213 height 28
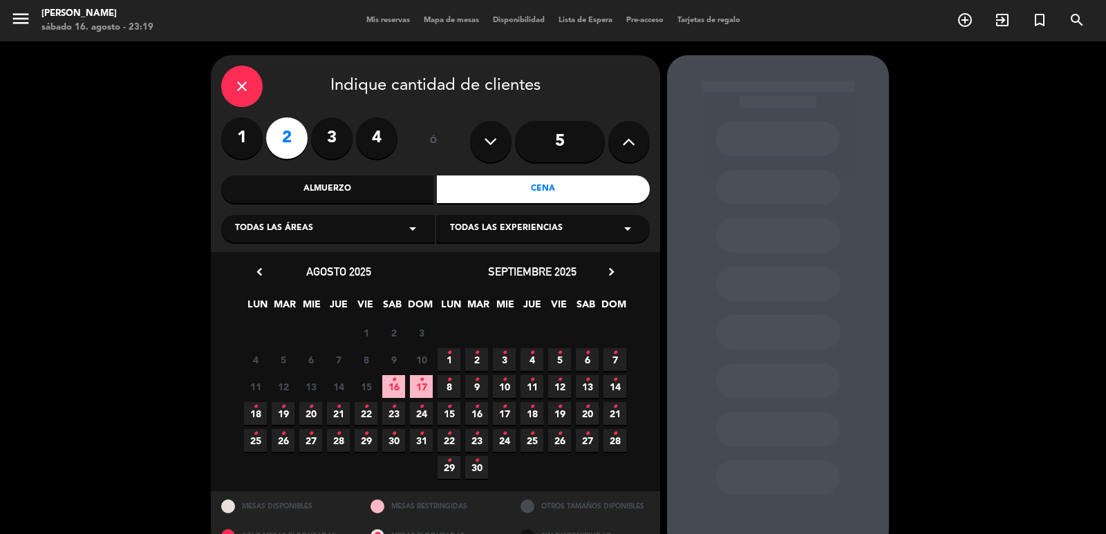
click at [430, 381] on span "17 •" at bounding box center [421, 386] width 23 height 23
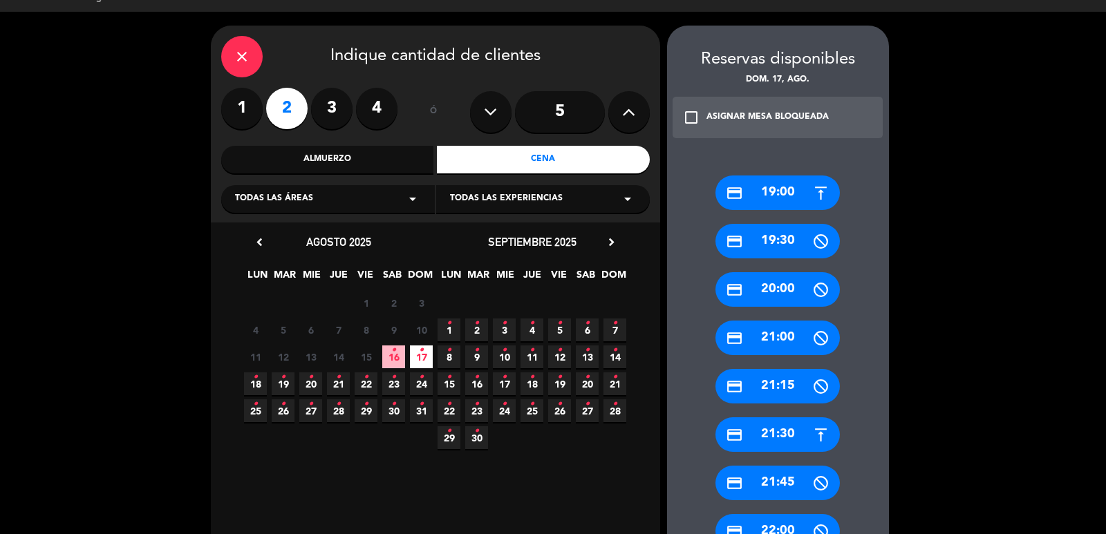
click at [796, 439] on div "credit_card 21:30" at bounding box center [778, 435] width 124 height 35
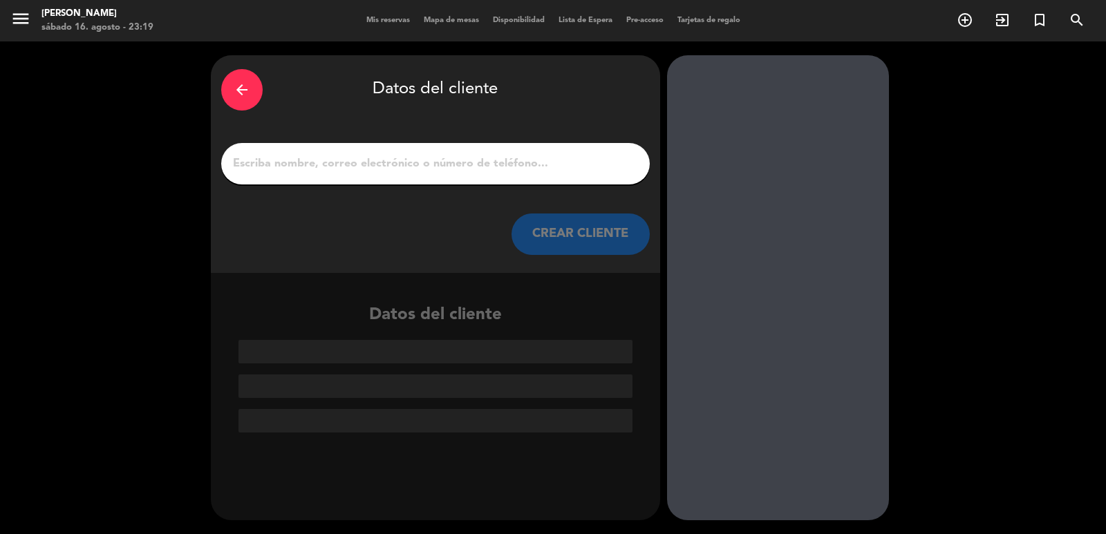
click at [592, 244] on button "CREAR CLIENTE" at bounding box center [581, 234] width 138 height 41
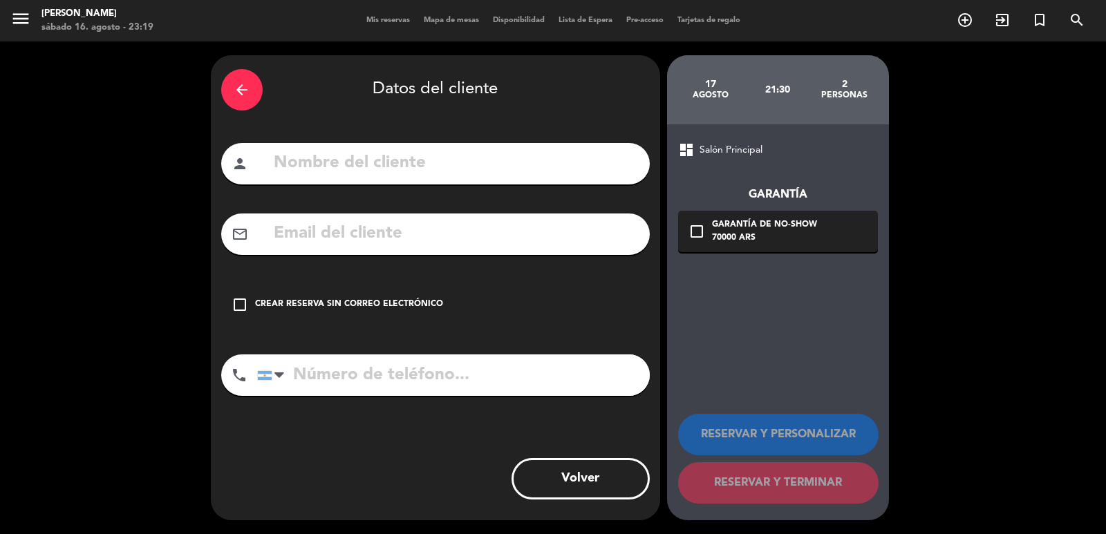
click at [559, 165] on input "text" at bounding box center [455, 163] width 367 height 28
type input "[PERSON_NAME]"
click at [516, 387] on input "tel" at bounding box center [453, 375] width 393 height 41
type input "[PHONE_NUMBER]"
click at [467, 231] on input "text" at bounding box center [455, 234] width 367 height 28
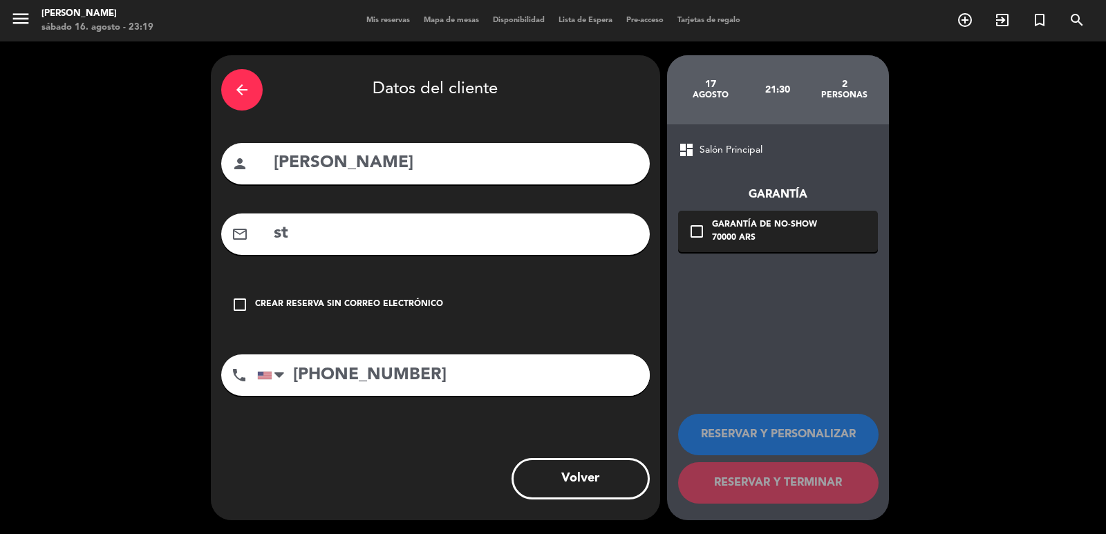
type input "s"
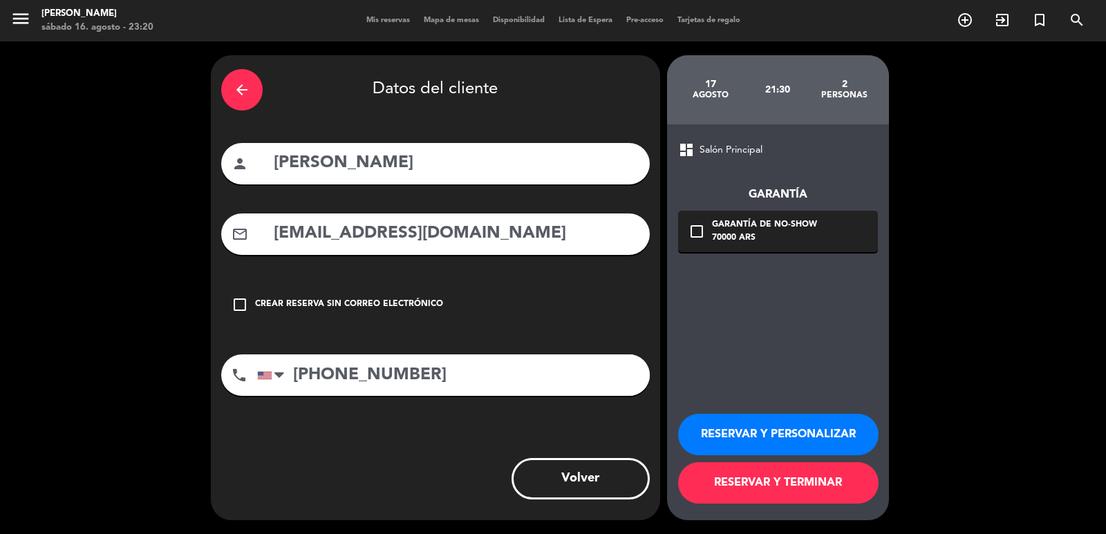
type input "[EMAIL_ADDRESS][DOMAIN_NAME]"
click at [808, 242] on div "70000 ARS" at bounding box center [764, 239] width 105 height 14
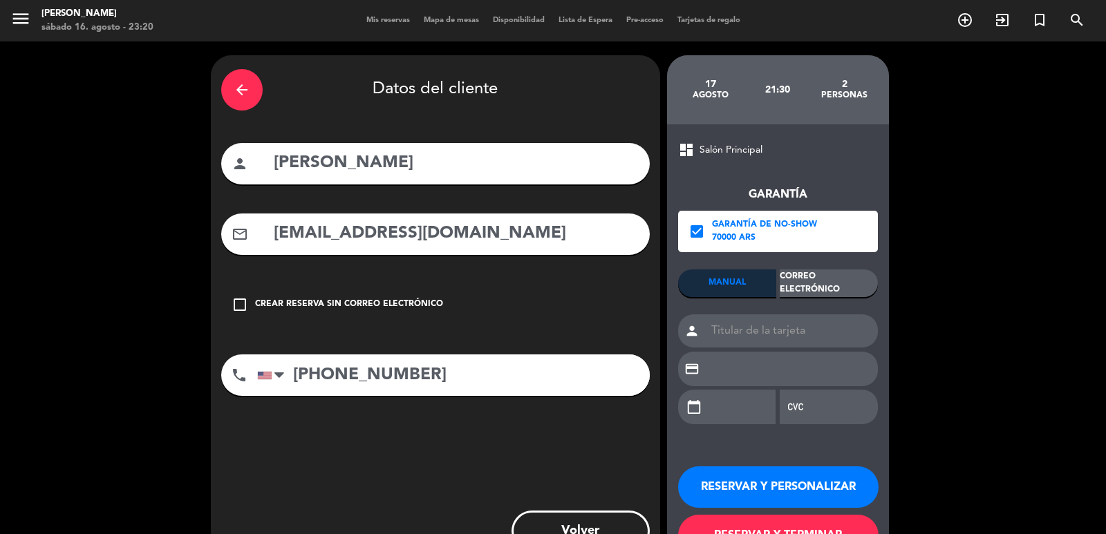
click at [858, 283] on div "Correo Electrónico" at bounding box center [829, 284] width 98 height 28
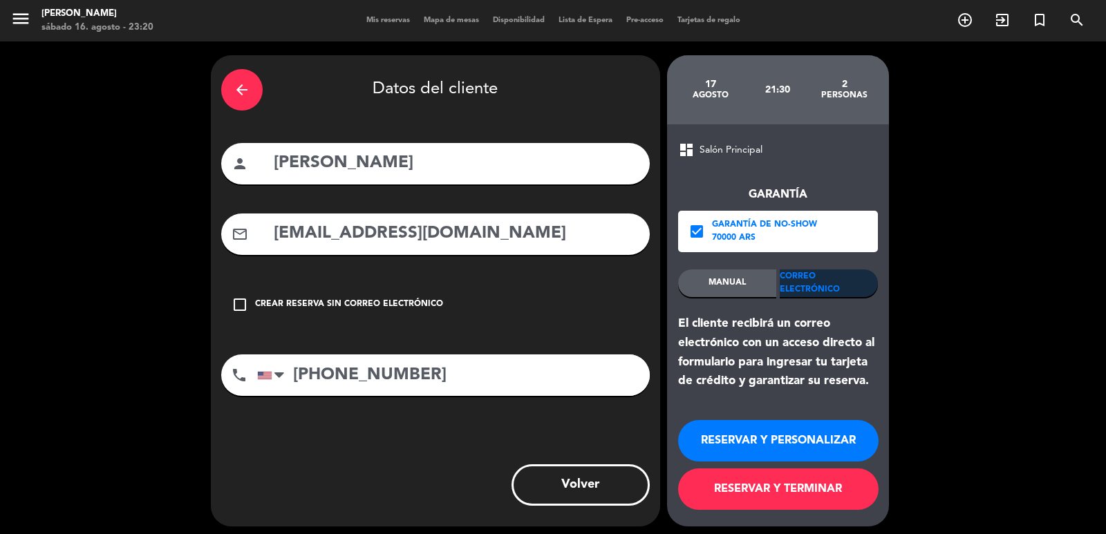
click at [810, 449] on button "RESERVAR Y PERSONALIZAR" at bounding box center [778, 440] width 200 height 41
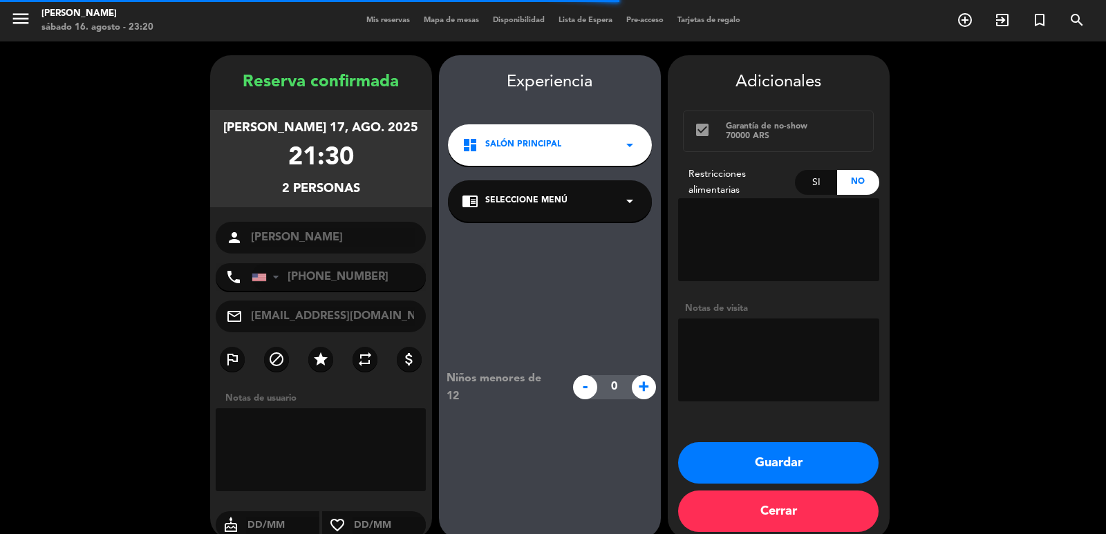
scroll to position [19, 0]
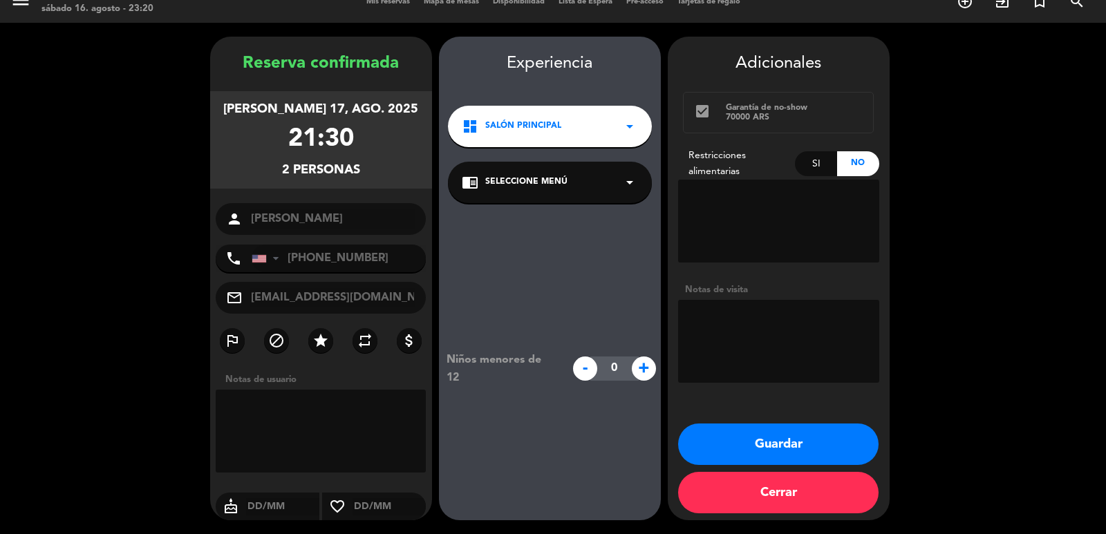
click at [811, 436] on button "Guardar" at bounding box center [778, 444] width 200 height 41
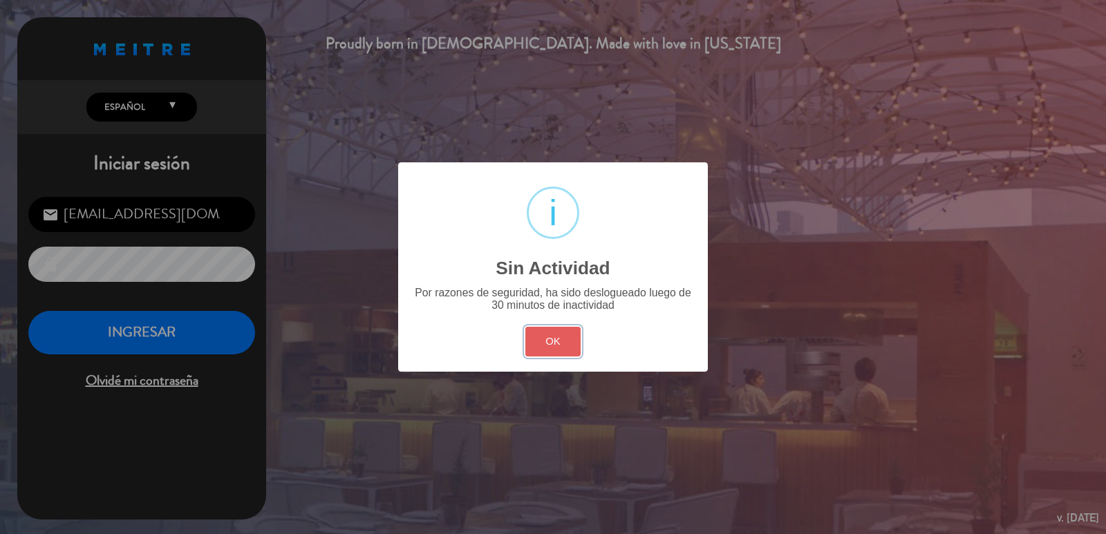
click at [570, 353] on button "OK" at bounding box center [553, 342] width 56 height 30
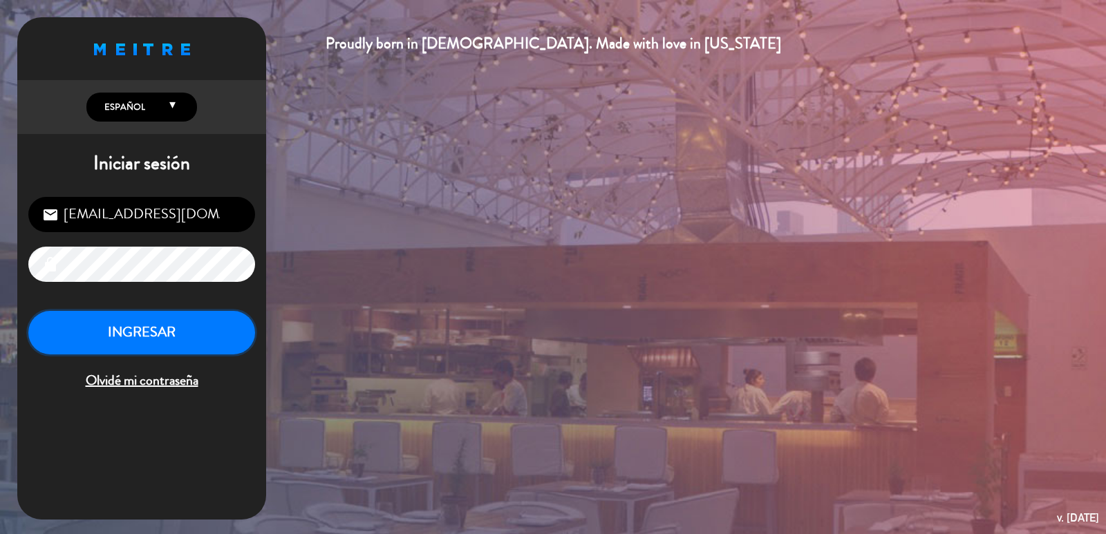
click at [153, 344] on button "INGRESAR" at bounding box center [141, 333] width 227 height 44
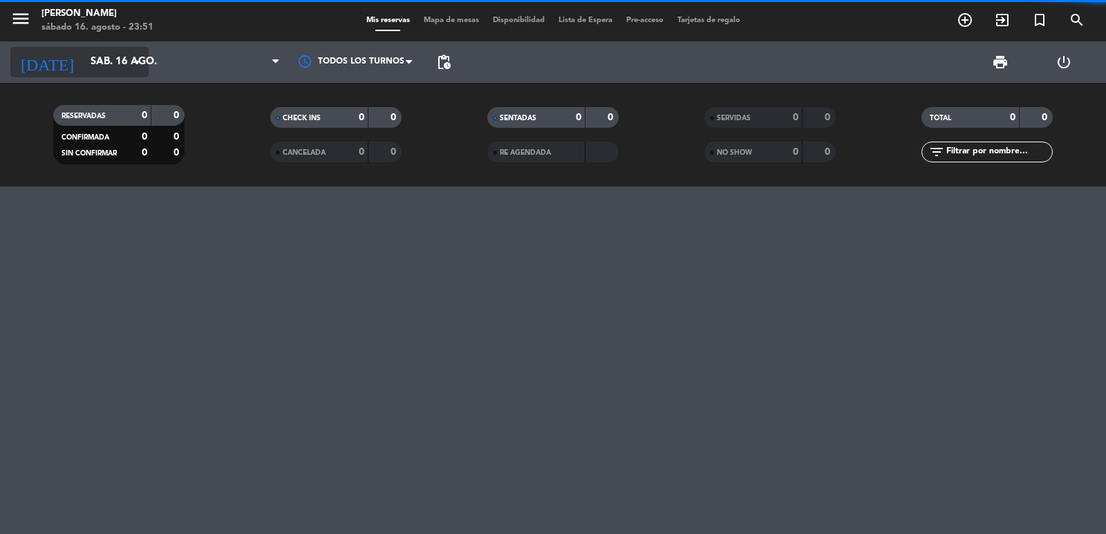
click at [112, 66] on input "sáb. 16 ago." at bounding box center [150, 62] width 133 height 26
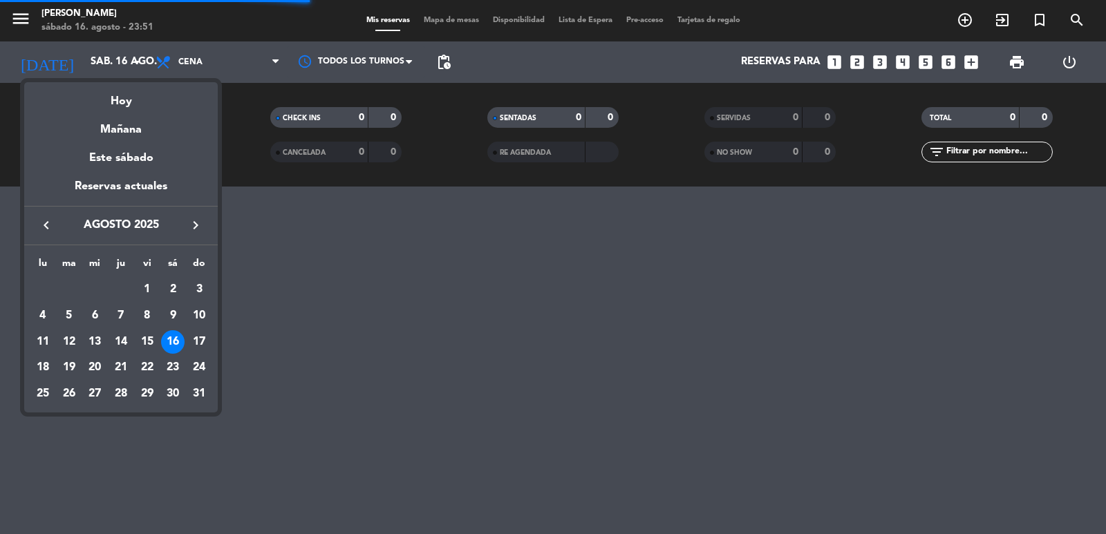
drag, startPoint x: 46, startPoint y: 365, endPoint x: 52, endPoint y: 371, distance: 8.8
click at [44, 367] on div "18" at bounding box center [43, 368] width 24 height 24
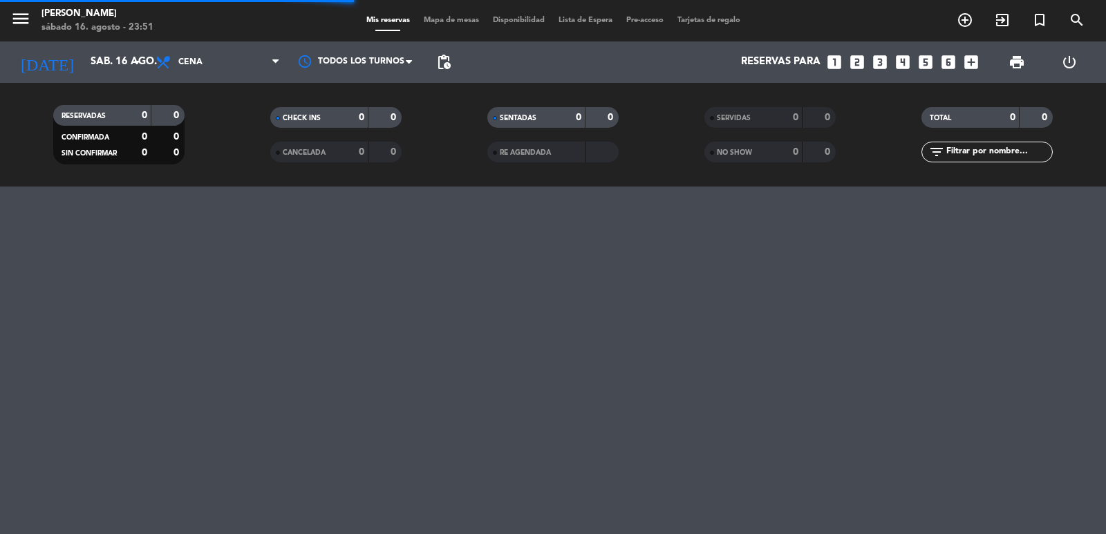
type input "lun. 18 ago."
click at [216, 68] on span "Cena" at bounding box center [218, 62] width 138 height 30
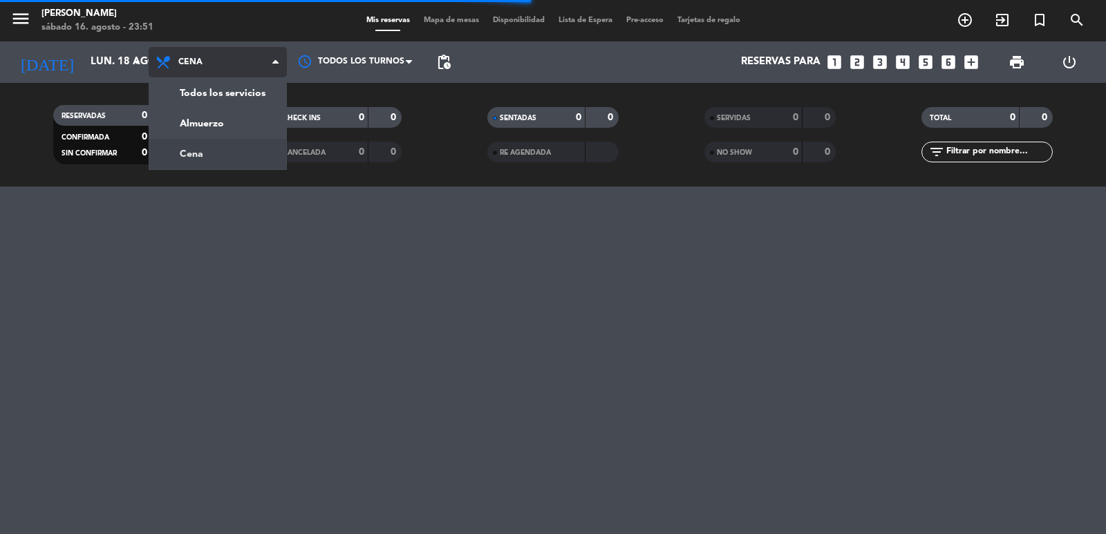
click at [222, 92] on div "menu [PERSON_NAME] 16. [PERSON_NAME] - 23:51 Mis reservas Mapa de mesas Disponi…" at bounding box center [553, 93] width 1106 height 187
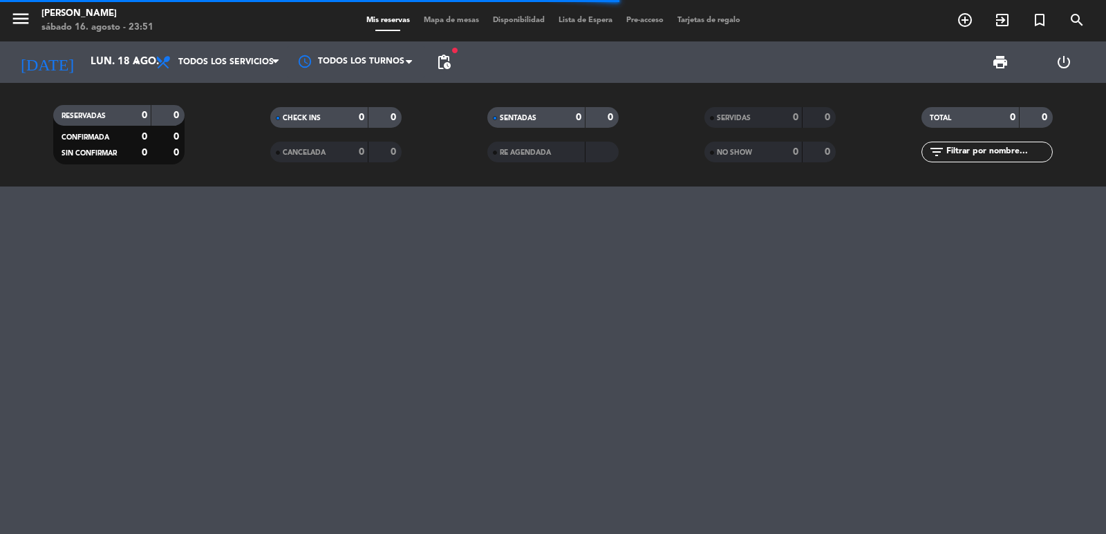
click at [1008, 147] on input "text" at bounding box center [998, 151] width 107 height 15
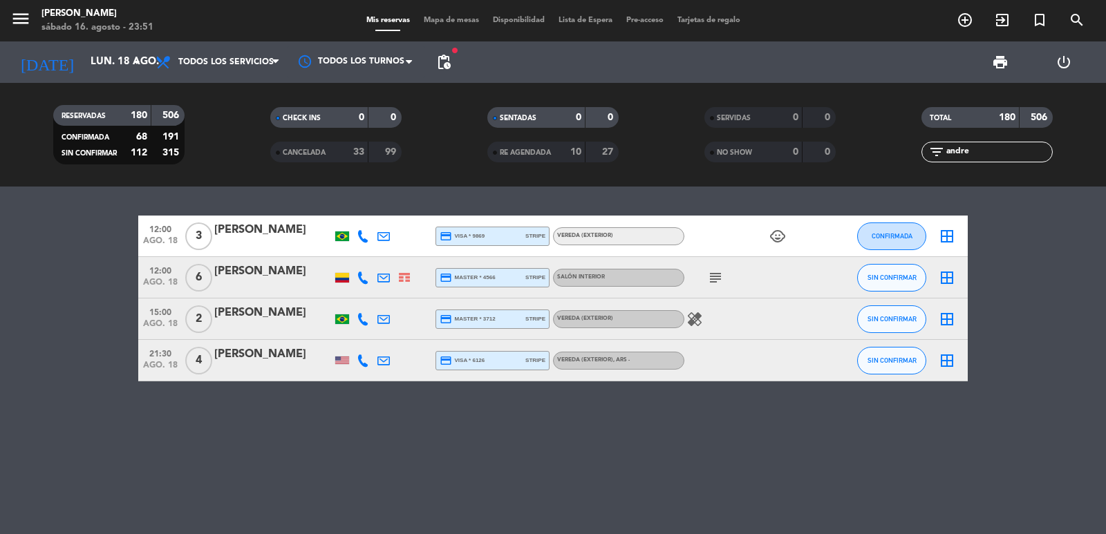
type input "andre"
click at [268, 282] on div at bounding box center [273, 286] width 118 height 11
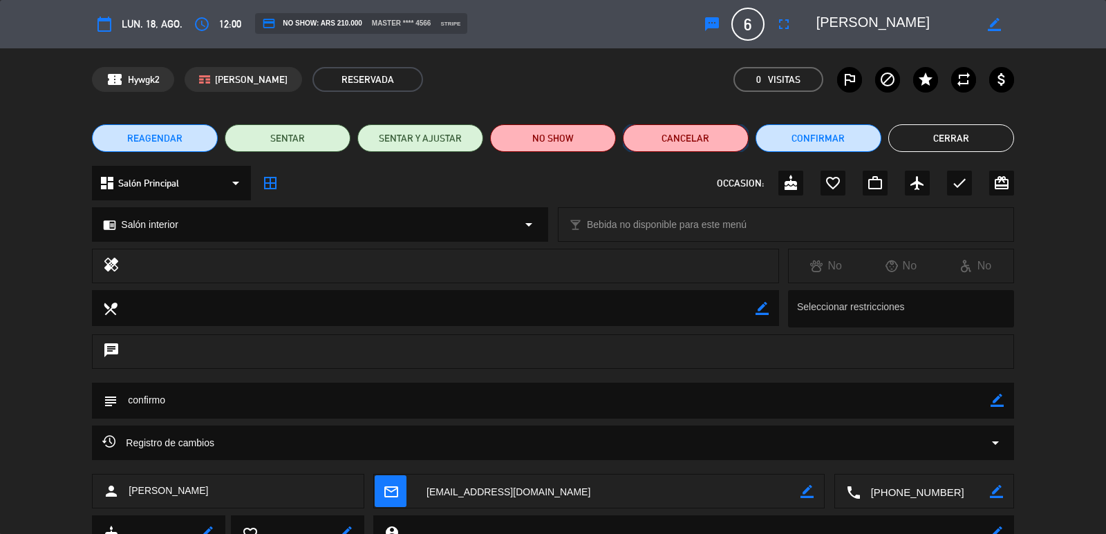
click at [716, 133] on button "Cancelar" at bounding box center [686, 138] width 126 height 28
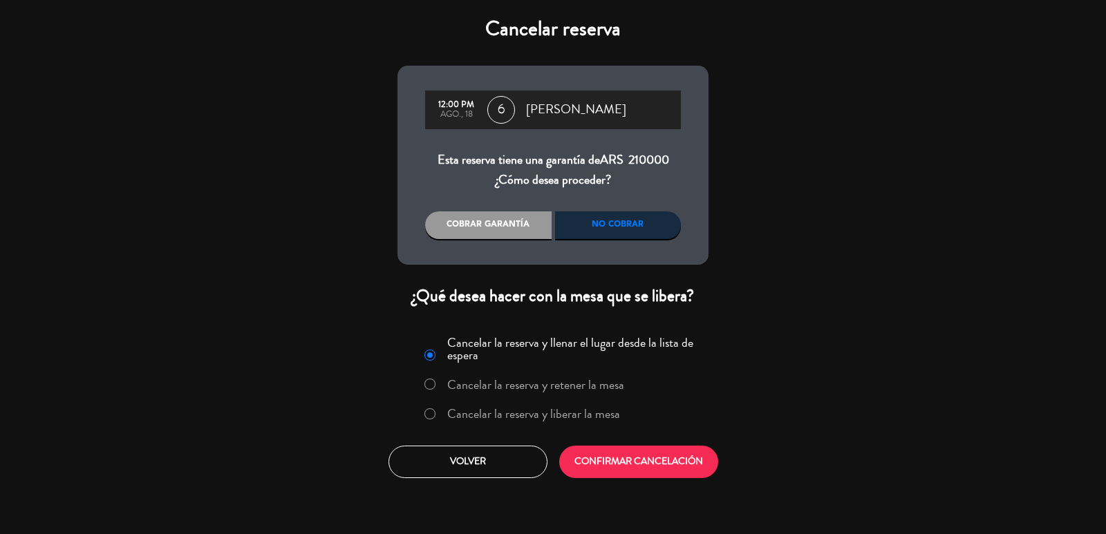
drag, startPoint x: 680, startPoint y: 223, endPoint x: 681, endPoint y: 236, distance: 13.8
click at [680, 223] on div "No cobrar" at bounding box center [618, 226] width 127 height 28
click at [670, 449] on button "CONFIRMAR CANCELACIÓN" at bounding box center [638, 462] width 159 height 32
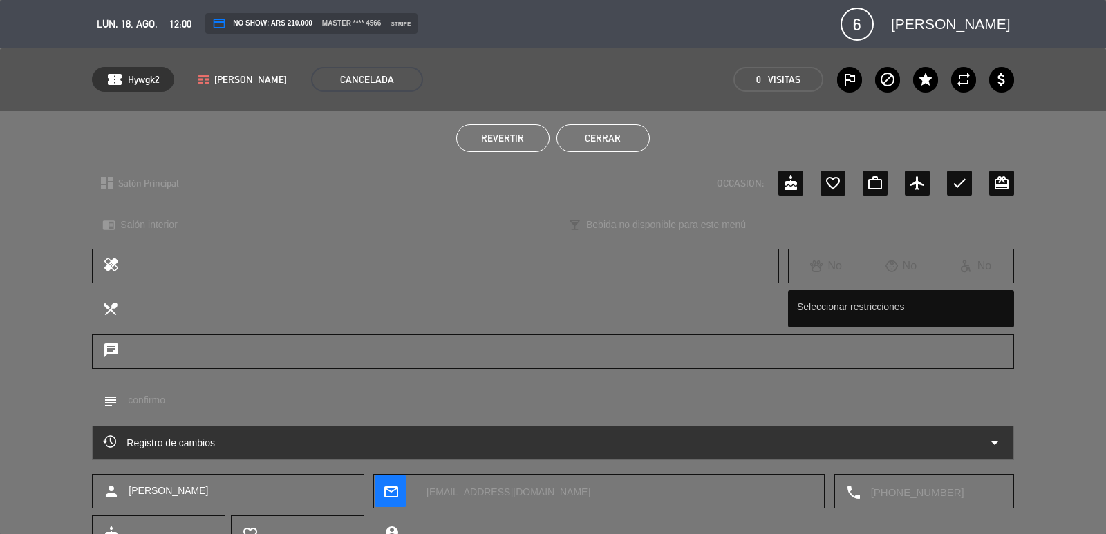
click at [600, 142] on button "Cerrar" at bounding box center [603, 138] width 93 height 28
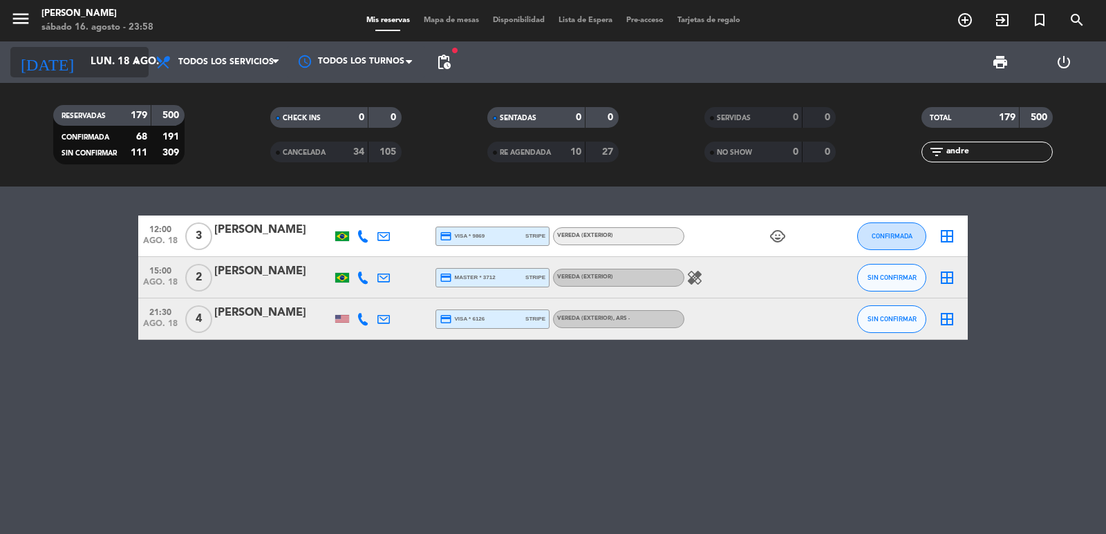
click at [84, 65] on input "lun. 18 ago." at bounding box center [150, 62] width 133 height 26
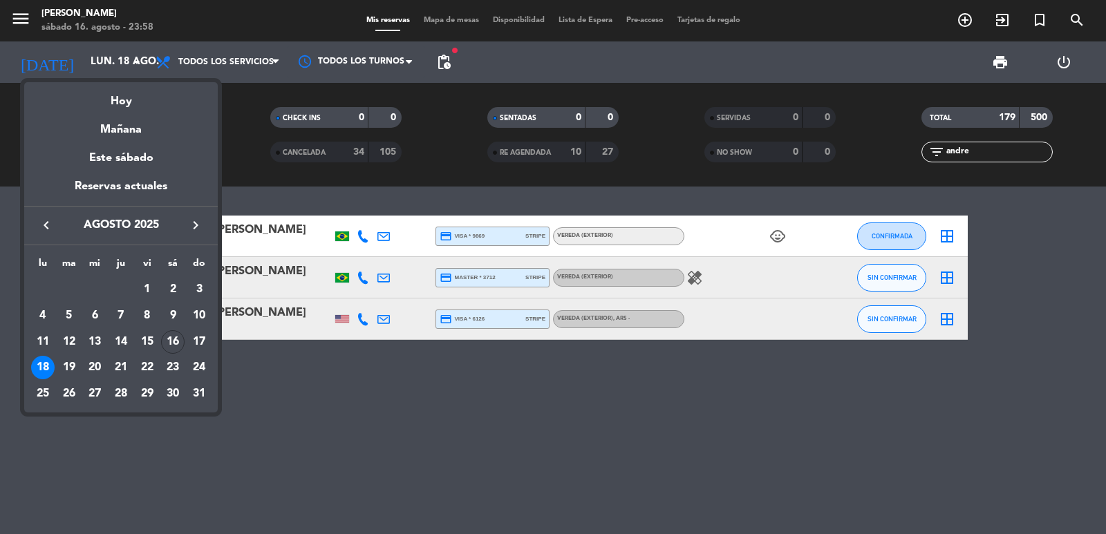
click at [202, 227] on icon "keyboard_arrow_right" at bounding box center [195, 225] width 17 height 17
click at [73, 315] on div "2" at bounding box center [69, 316] width 24 height 24
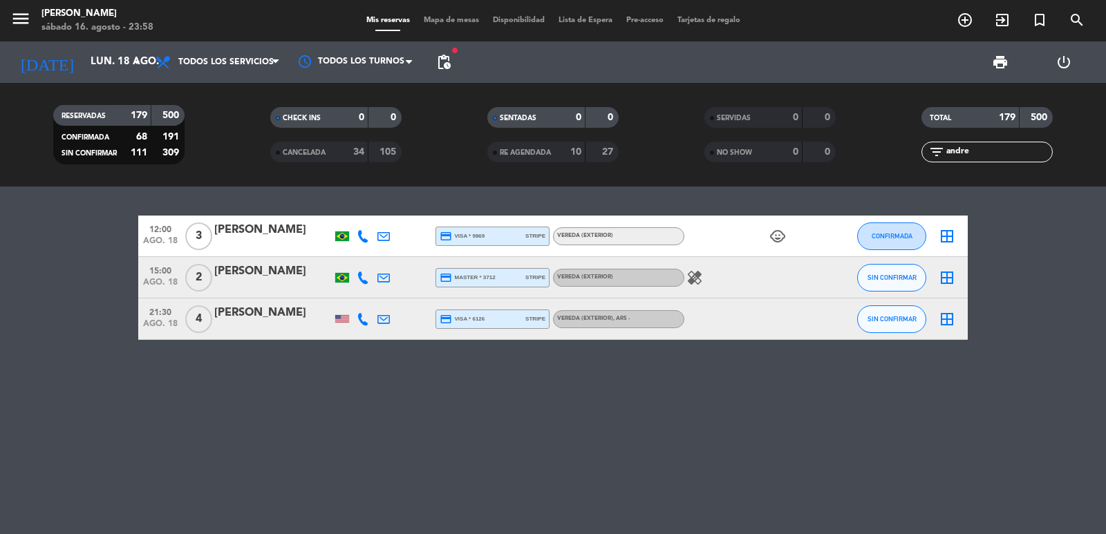
type input "[DATE] sep."
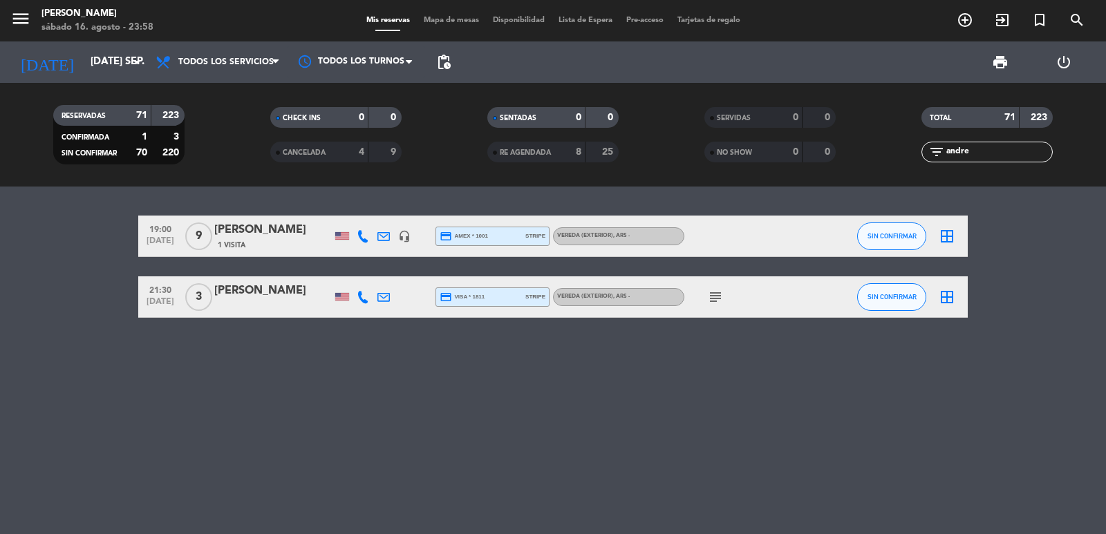
drag, startPoint x: 998, startPoint y: 150, endPoint x: 922, endPoint y: 151, distance: 75.4
click at [922, 151] on div "filter_list andre" at bounding box center [987, 152] width 131 height 21
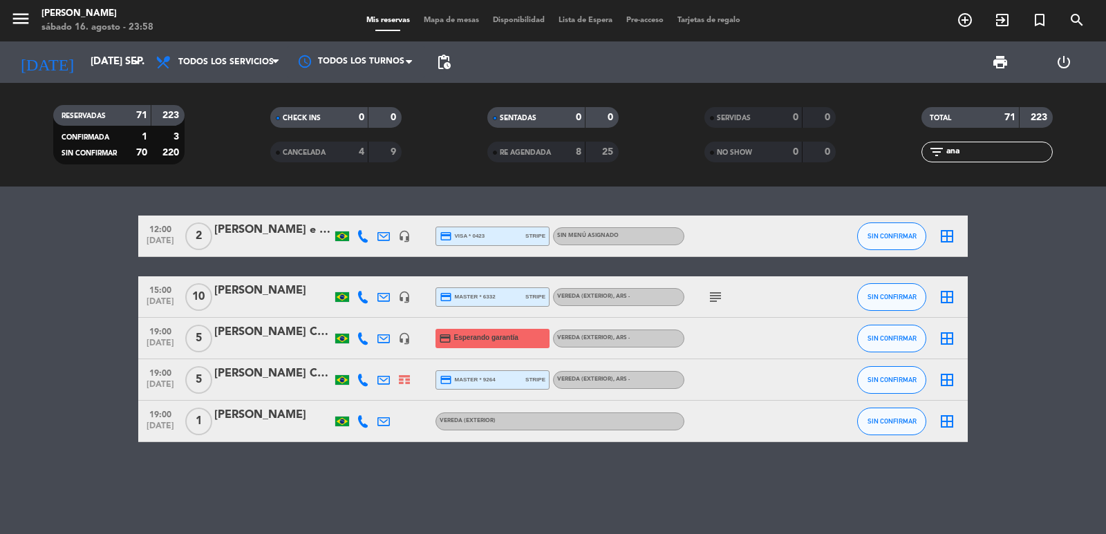
type input "ana"
click at [227, 300] on div "[PERSON_NAME]" at bounding box center [273, 291] width 118 height 18
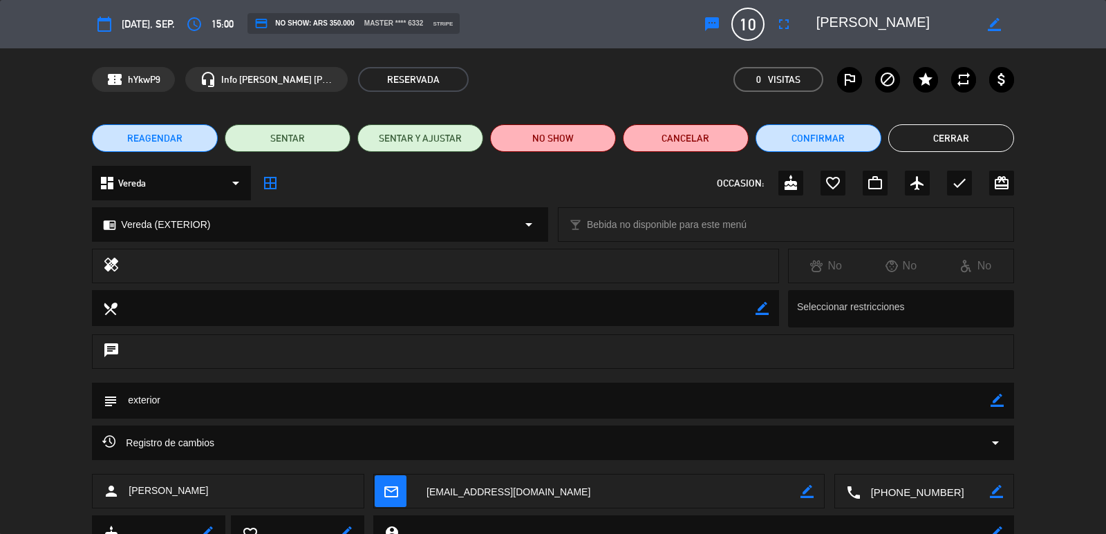
click at [163, 149] on button "REAGENDAR" at bounding box center [155, 138] width 126 height 28
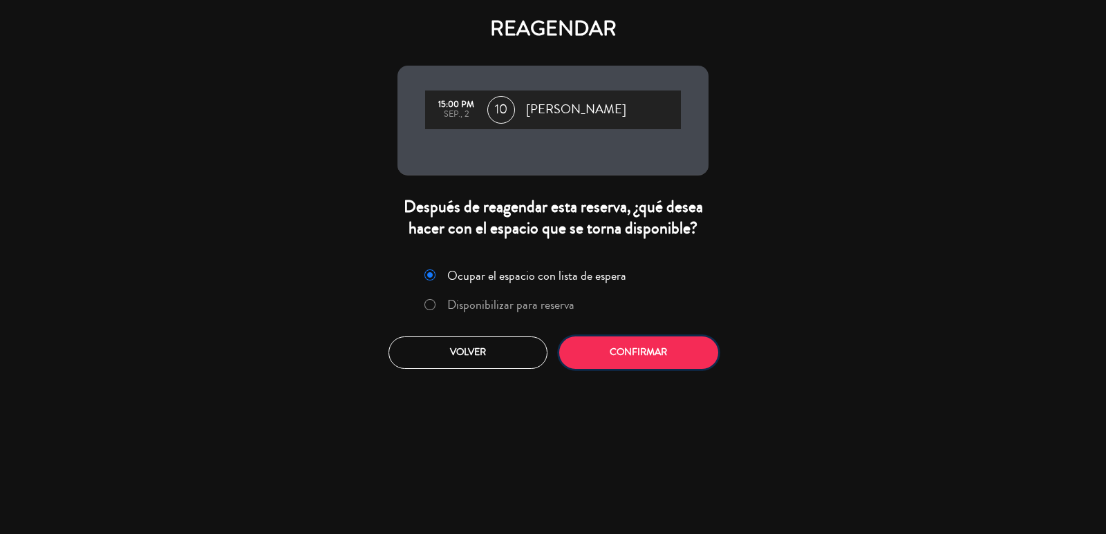
click at [610, 355] on button "Confirmar" at bounding box center [638, 353] width 159 height 32
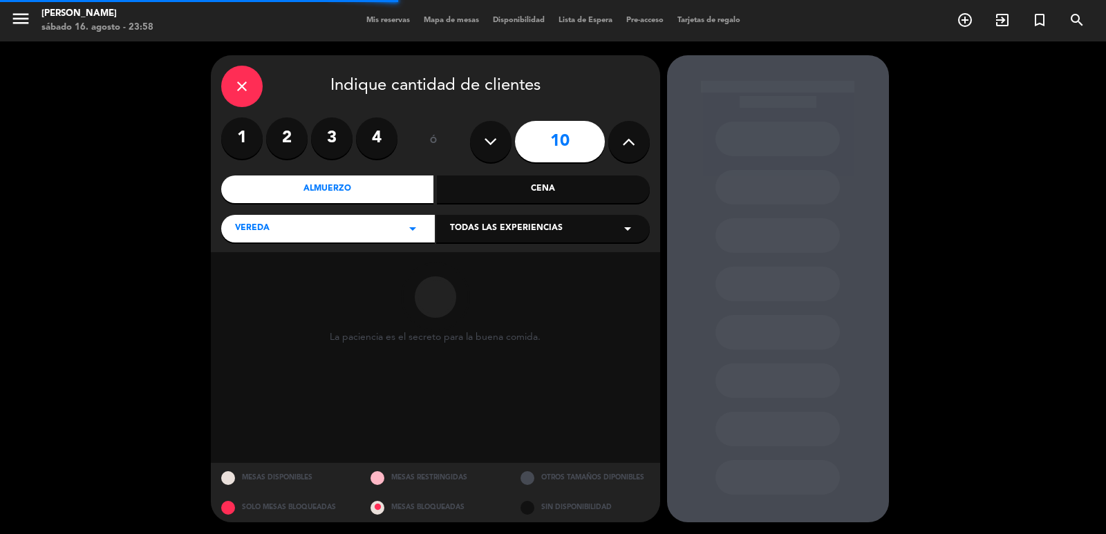
click at [352, 199] on div "Almuerzo" at bounding box center [327, 190] width 213 height 28
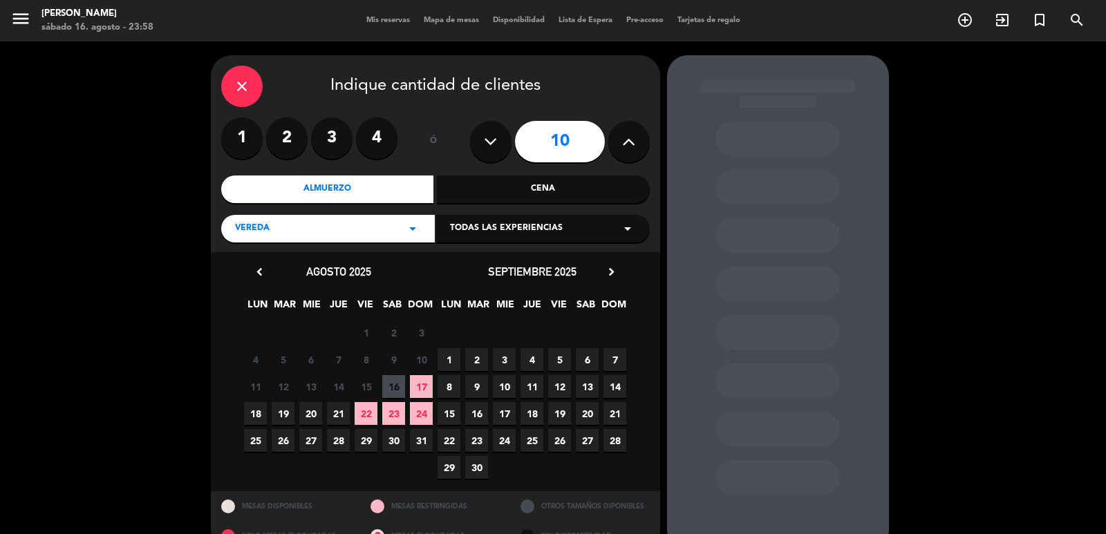
click at [612, 360] on span "7" at bounding box center [615, 359] width 23 height 23
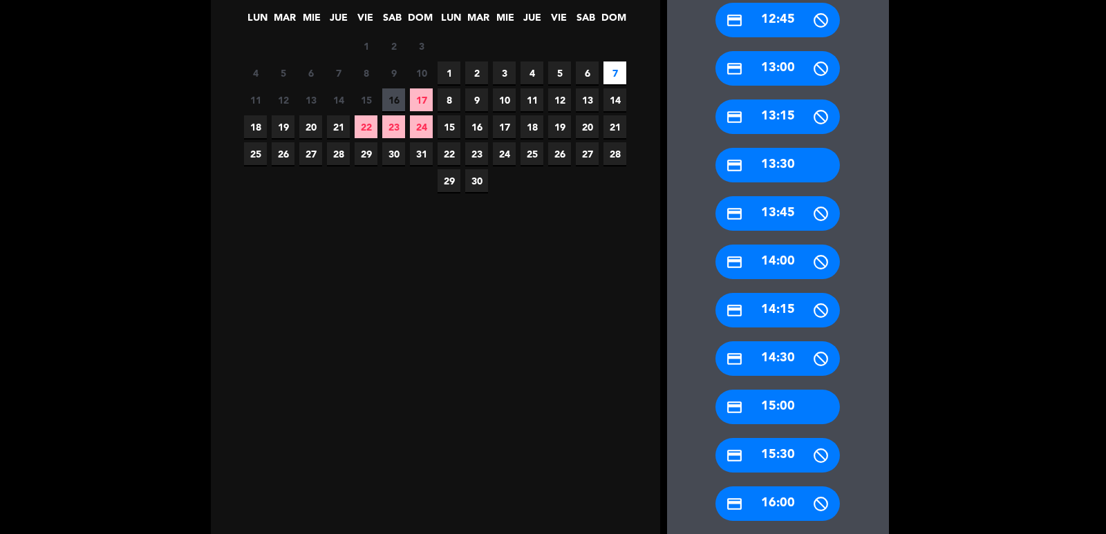
scroll to position [306, 0]
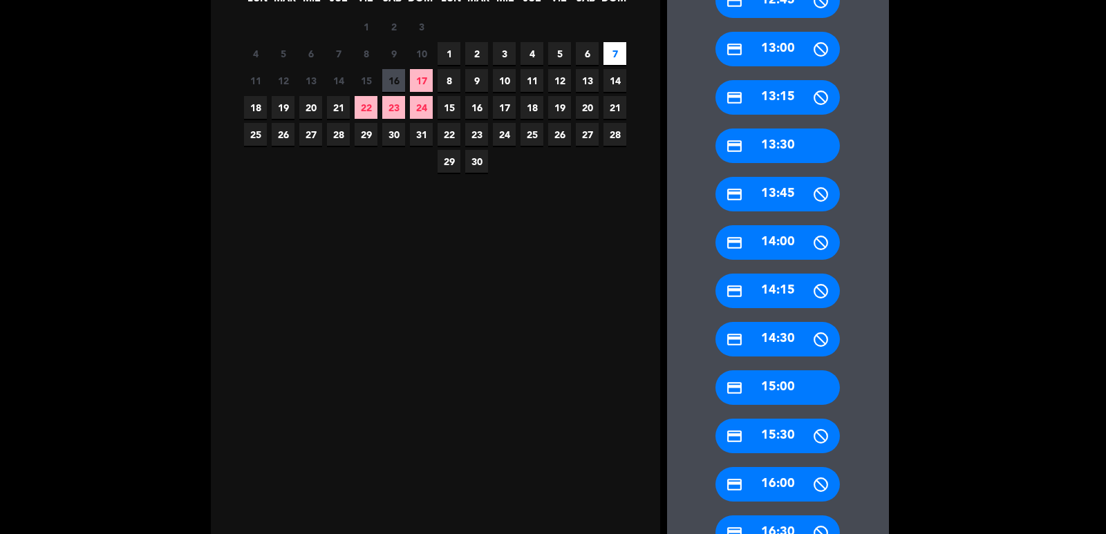
click at [790, 388] on div "credit_card 15:00" at bounding box center [778, 388] width 124 height 35
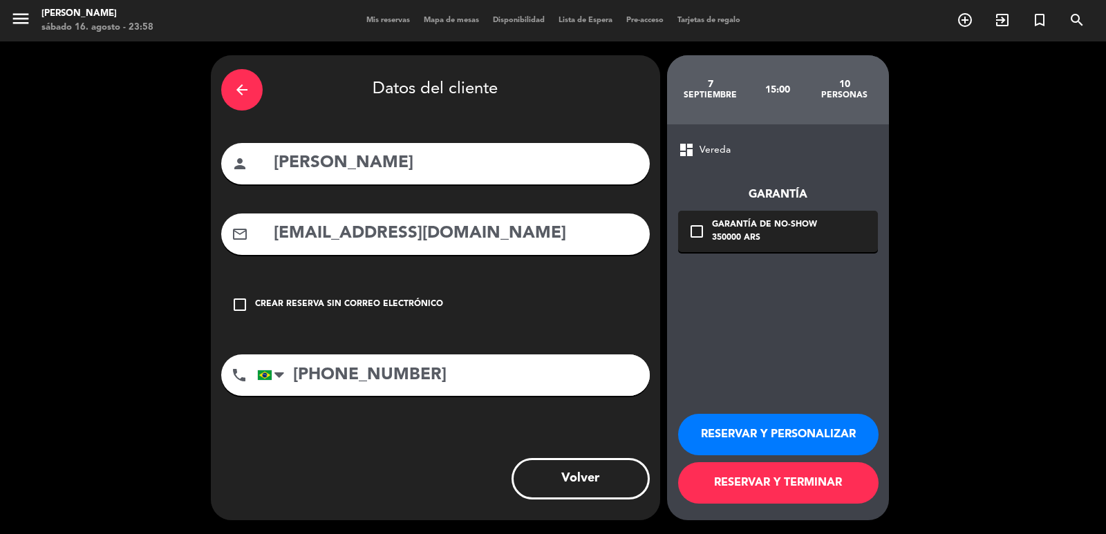
scroll to position [0, 0]
click at [790, 440] on button "RESERVAR Y PERSONALIZAR" at bounding box center [778, 434] width 200 height 41
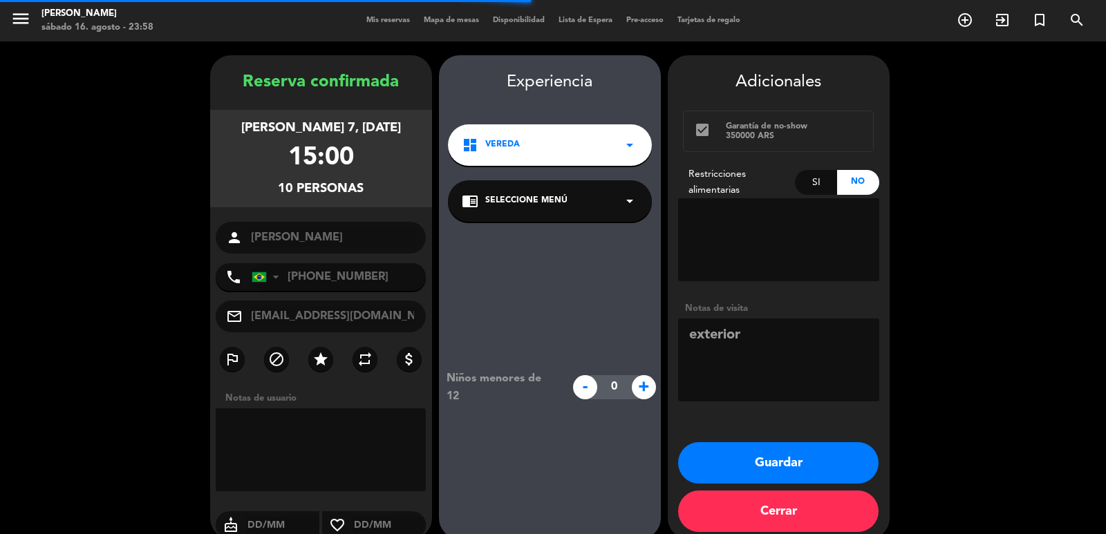
scroll to position [19, 0]
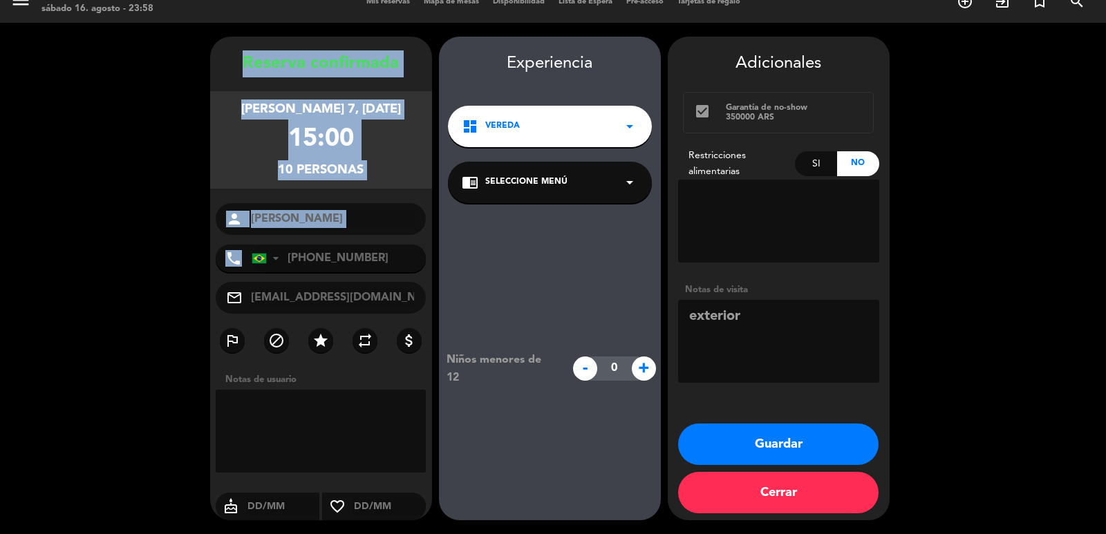
drag, startPoint x: 236, startPoint y: 62, endPoint x: 353, endPoint y: 191, distance: 173.7
click at [381, 252] on div "Reserva confirmada [PERSON_NAME] 7, [DATE] 15:00 10 personas person [PERSON_NAM…" at bounding box center [321, 292] width 222 height 484
copy div "Reserva confirmada [PERSON_NAME] 7, [DATE] 15:00 10 personas person phone"
click at [699, 440] on button "Guardar" at bounding box center [778, 444] width 200 height 41
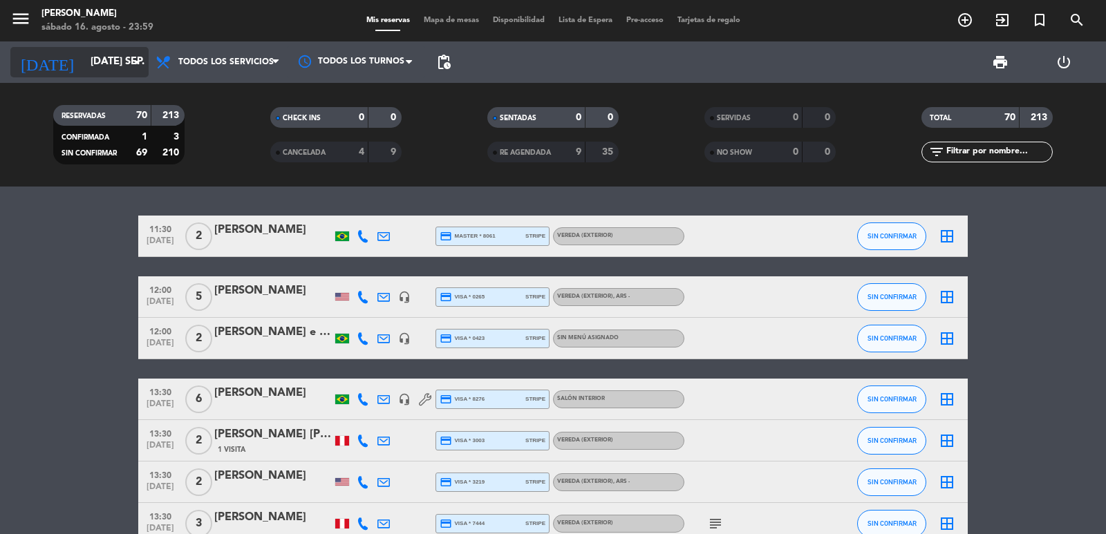
click at [119, 54] on input "[DATE] sep." at bounding box center [150, 62] width 133 height 26
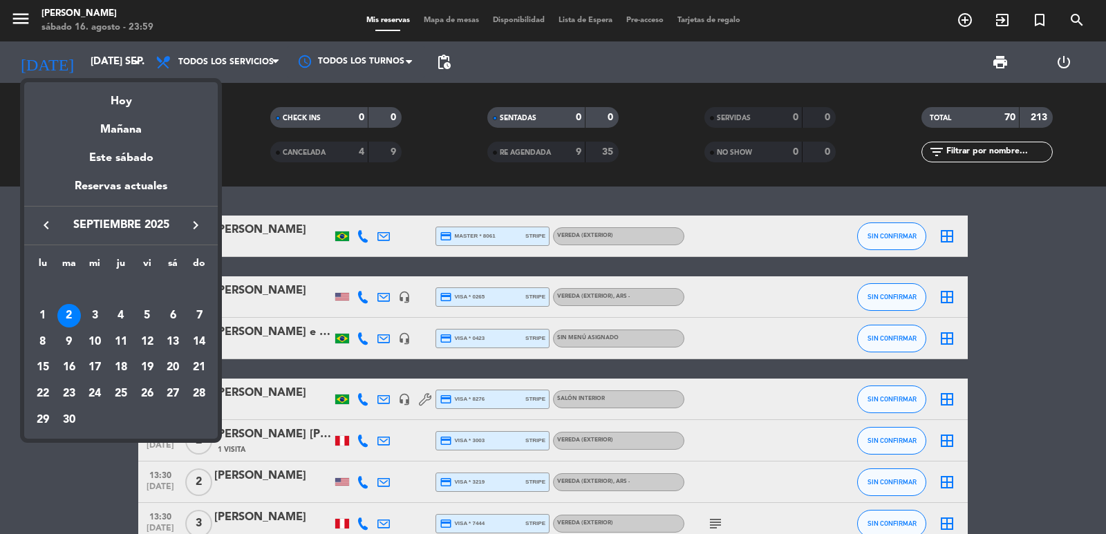
click at [44, 220] on icon "keyboard_arrow_left" at bounding box center [46, 225] width 17 height 17
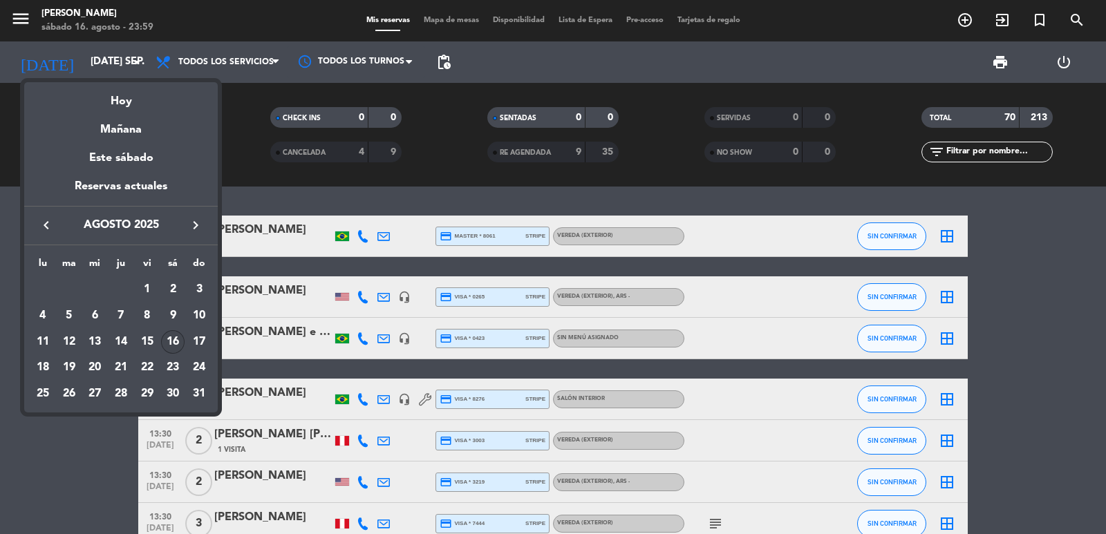
click at [167, 339] on div "16" at bounding box center [173, 342] width 24 height 24
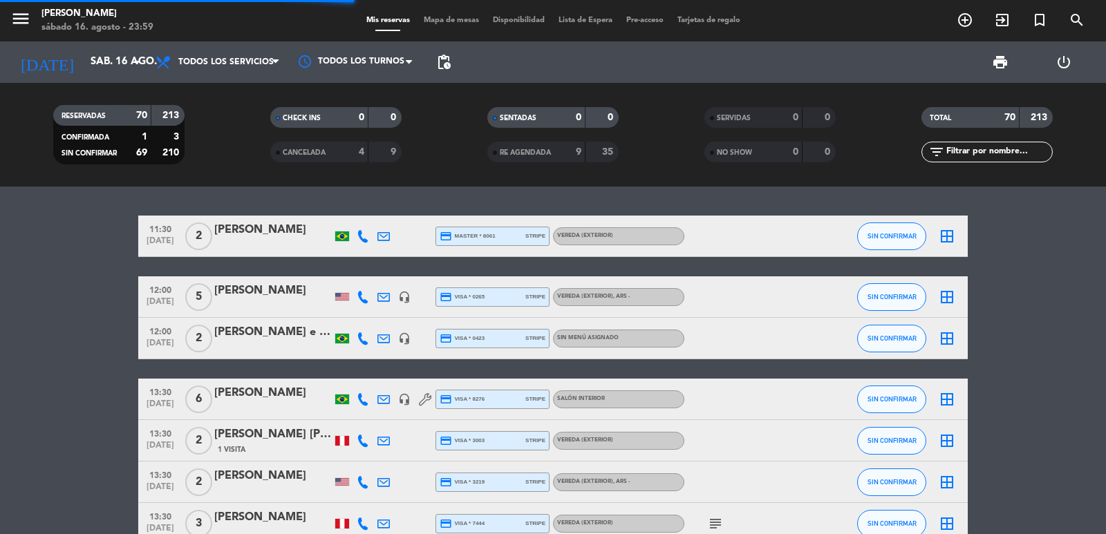
click at [73, 39] on div "menu [PERSON_NAME] 16. [PERSON_NAME] - 23:59 Mis reservas Mapa de mesas Disponi…" at bounding box center [553, 20] width 1106 height 41
click at [84, 53] on input "sáb. 16 ago." at bounding box center [150, 62] width 133 height 26
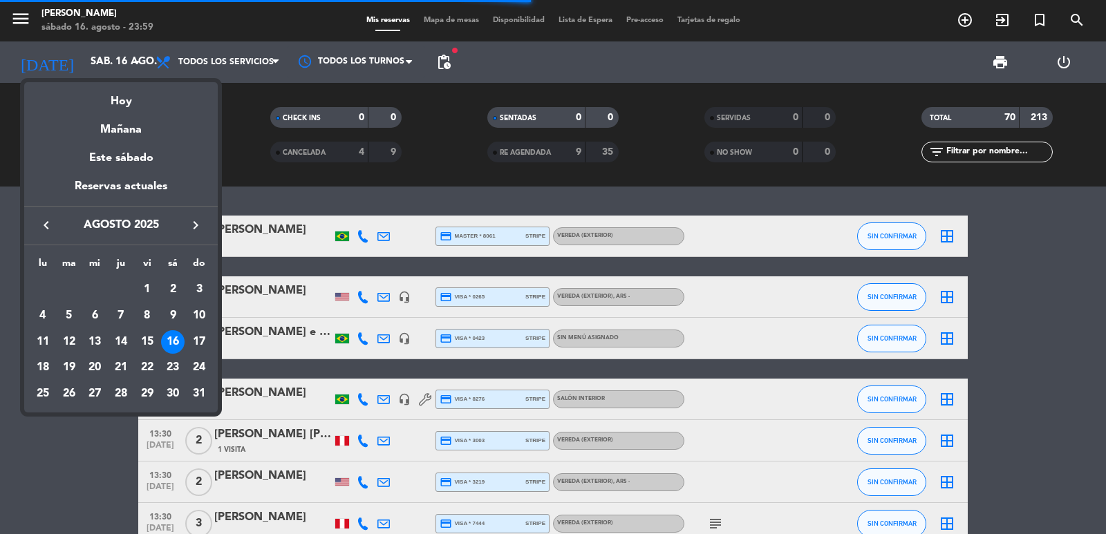
drag, startPoint x: 195, startPoint y: 342, endPoint x: 193, endPoint y: 315, distance: 26.4
click at [195, 341] on div "17" at bounding box center [199, 342] width 24 height 24
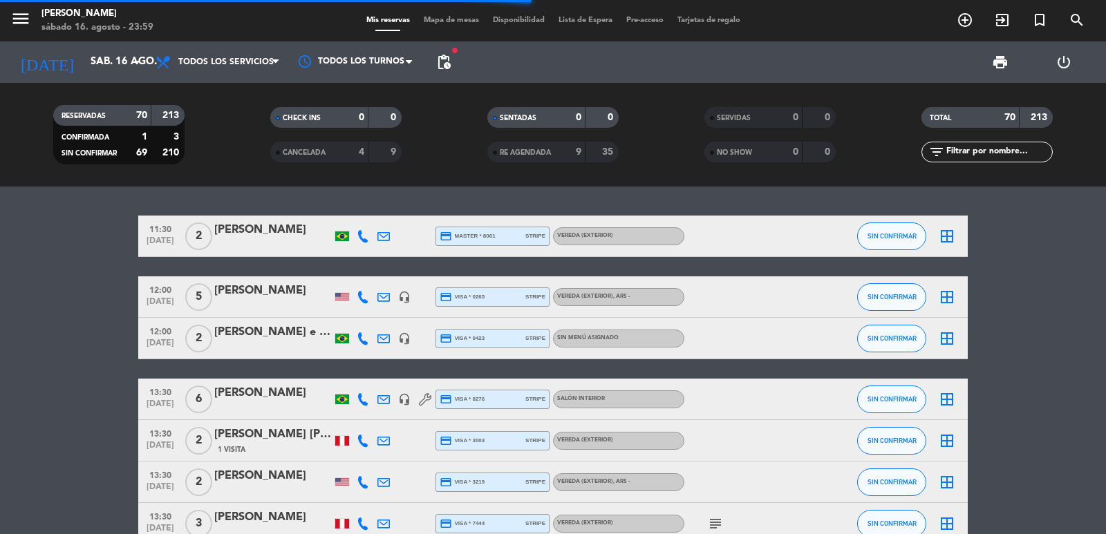
type input "dom. 17 ago."
click at [966, 153] on input "text" at bounding box center [998, 151] width 107 height 15
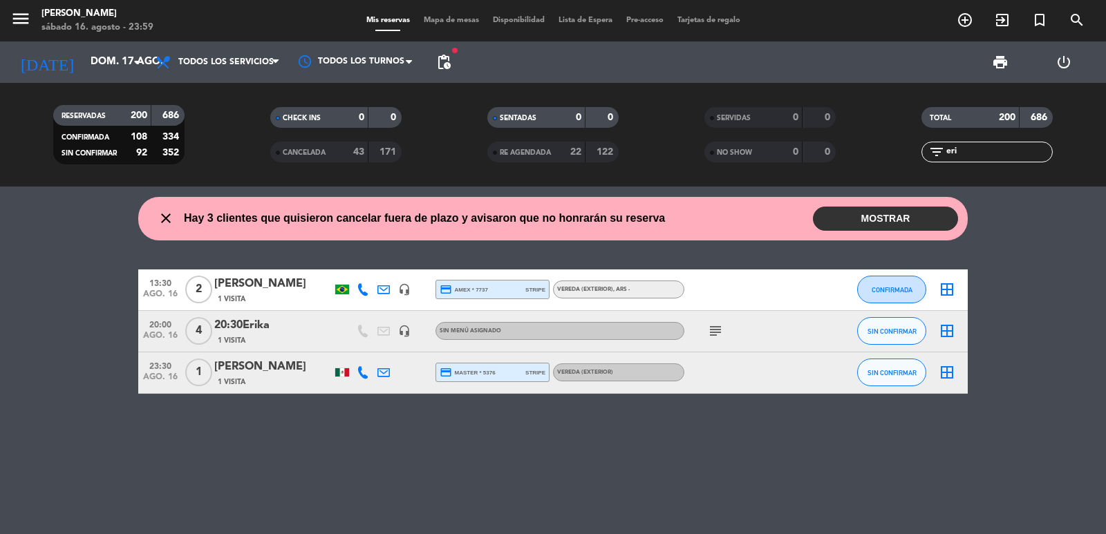
type input "eri"
